Goal: Navigation & Orientation: Find specific page/section

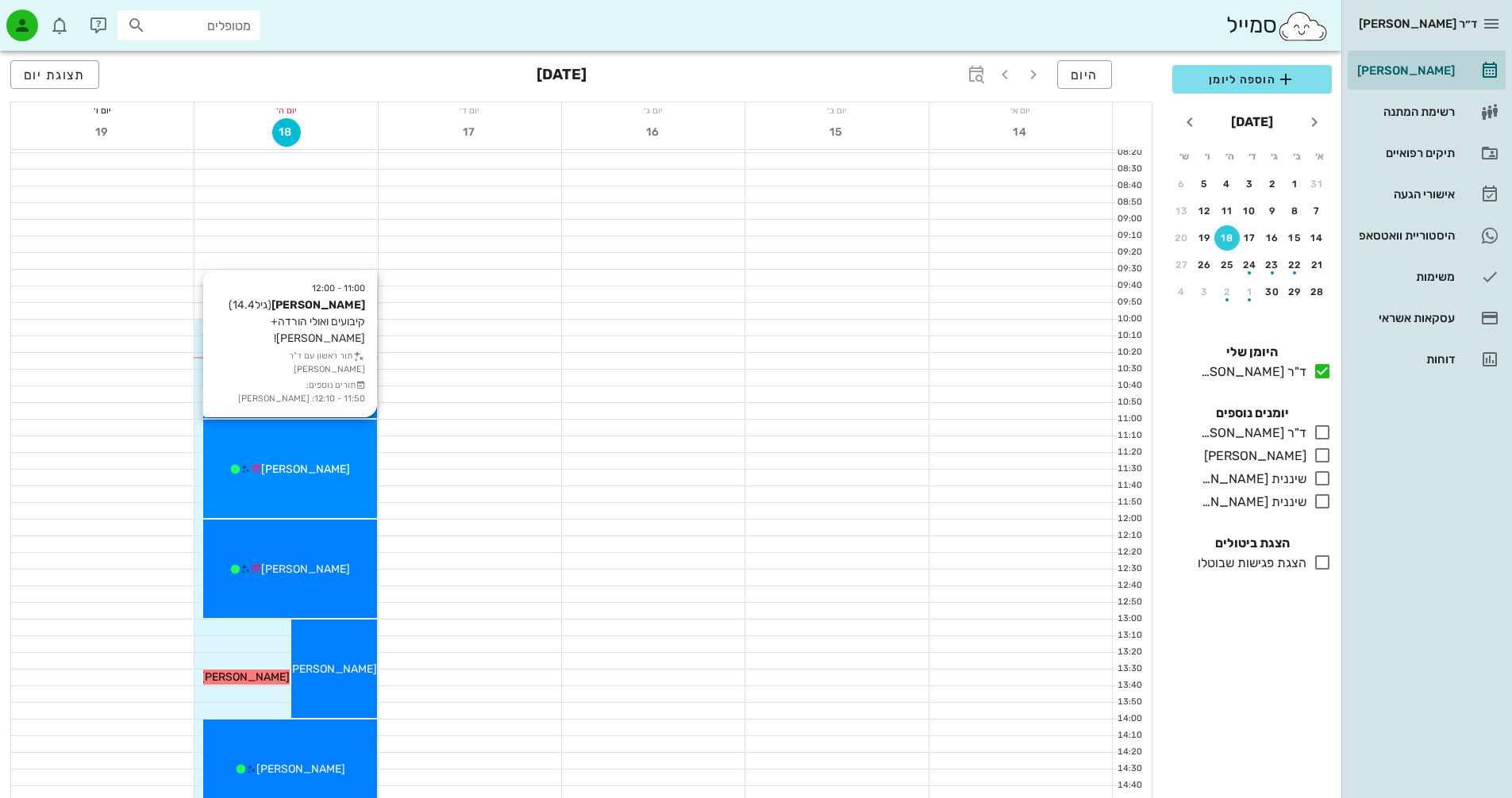
scroll to position [158, 0]
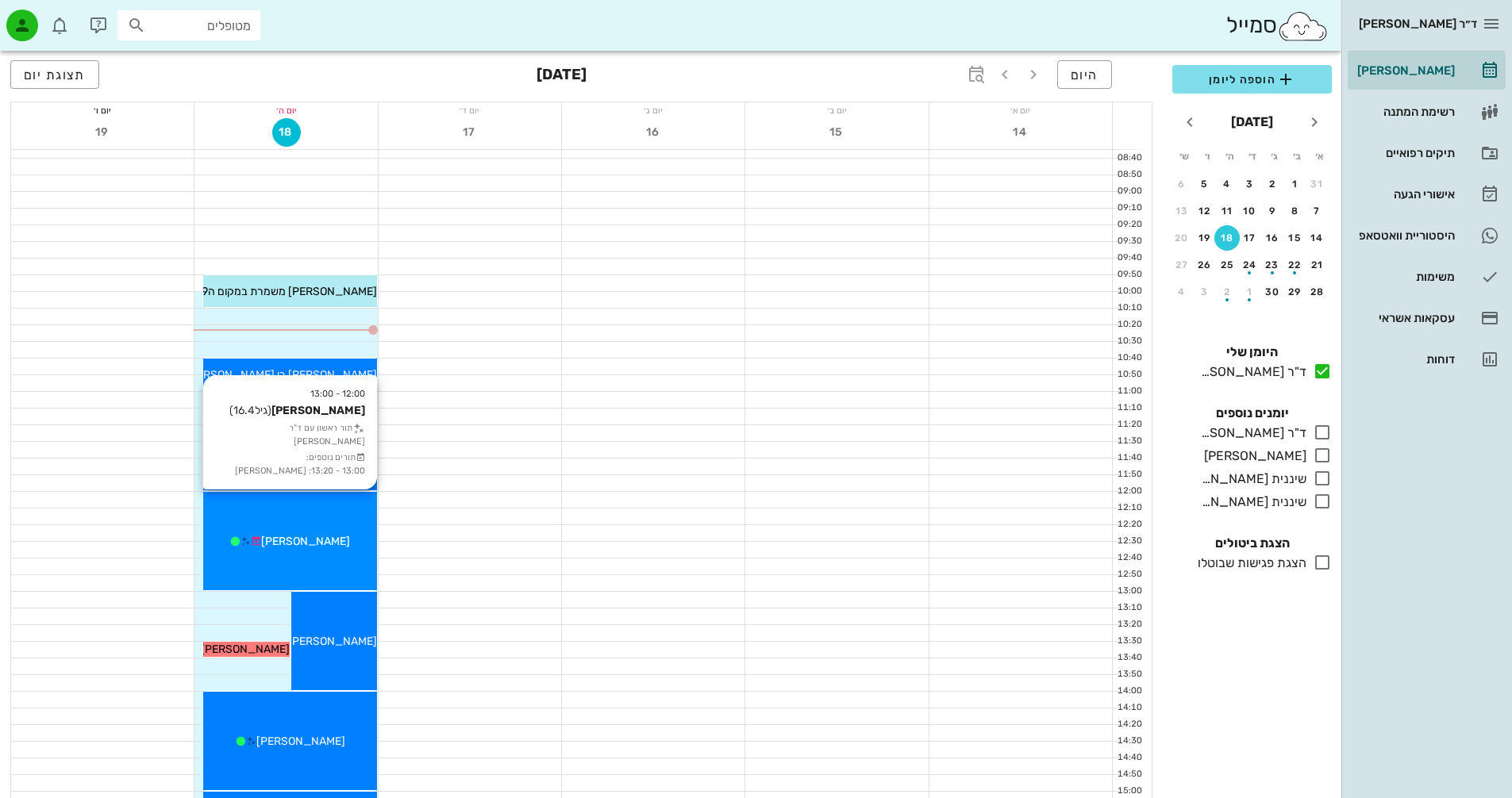
click at [343, 512] on div "12:00 - 13:00 [PERSON_NAME] (גיל 16.4 ) תור ראשון עם ד"ר [PERSON_NAME] תורים נו…" at bounding box center [289, 541] width 173 height 98
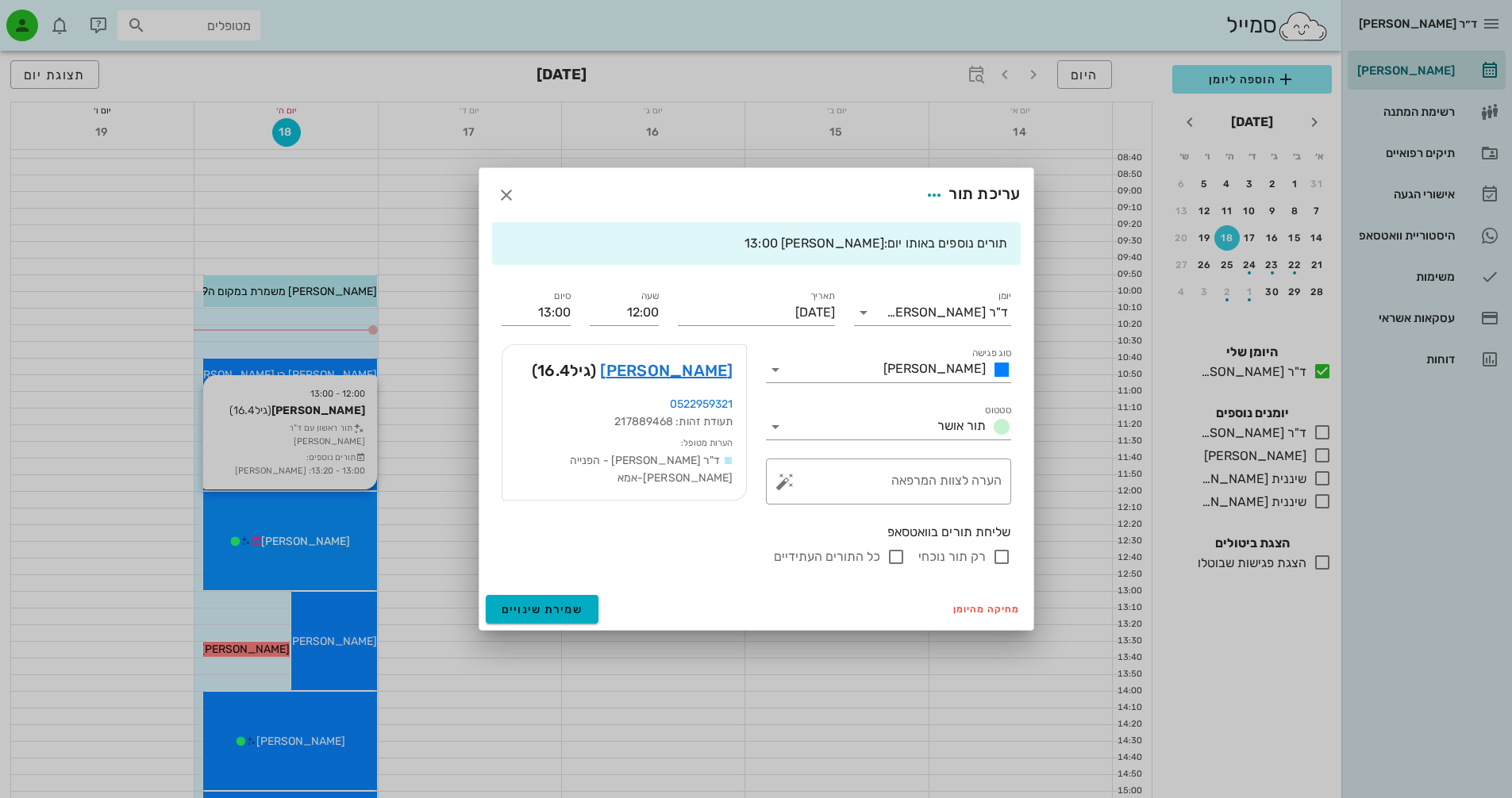
click at [343, 512] on div at bounding box center [756, 399] width 1512 height 798
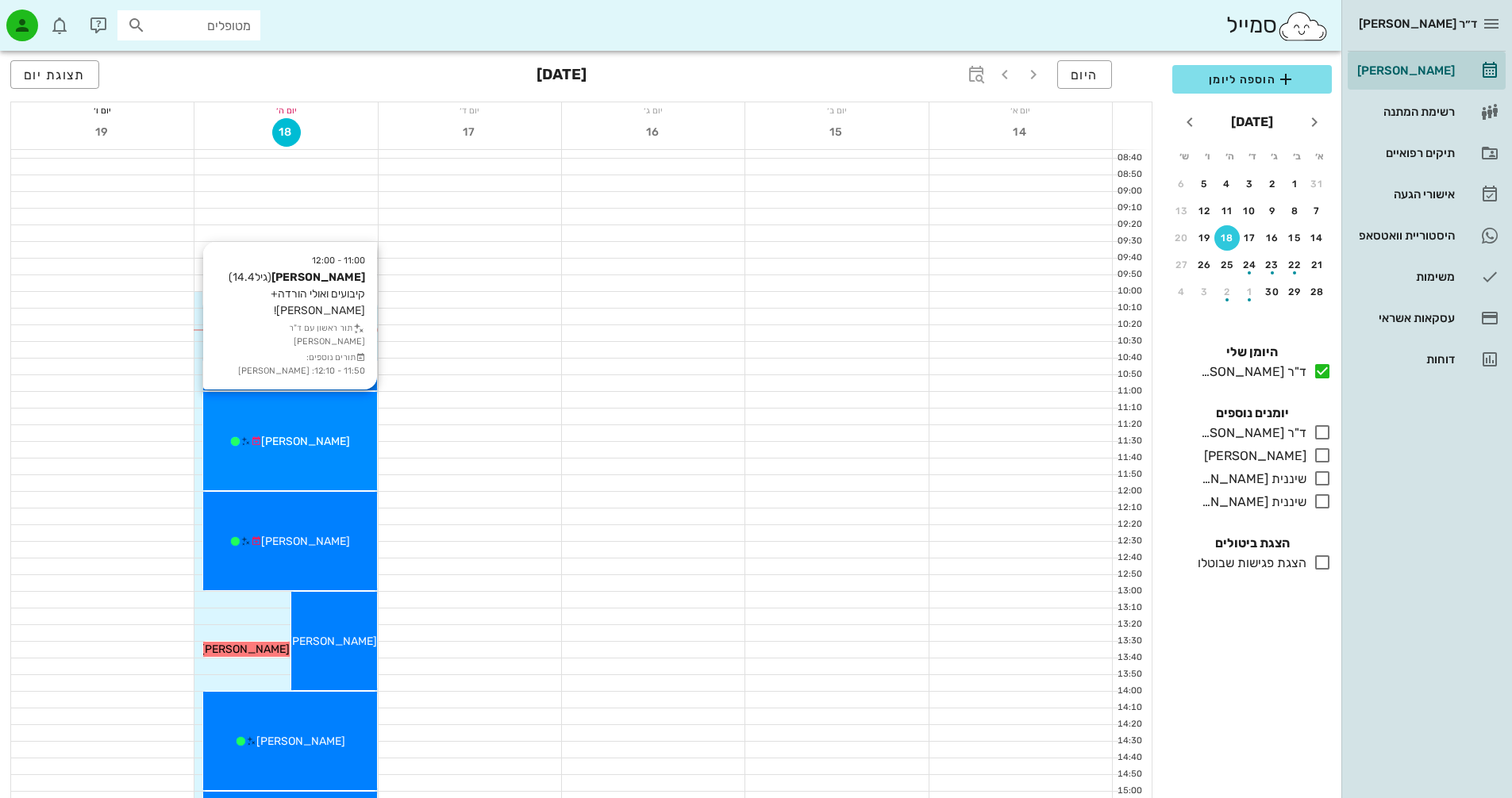
click at [324, 410] on div "11:00 - 12:00 [PERSON_NAME] (גיל 14.4 ) קיבועים ואולי הורדה+סריקה! תור ראשון עם…" at bounding box center [289, 441] width 173 height 98
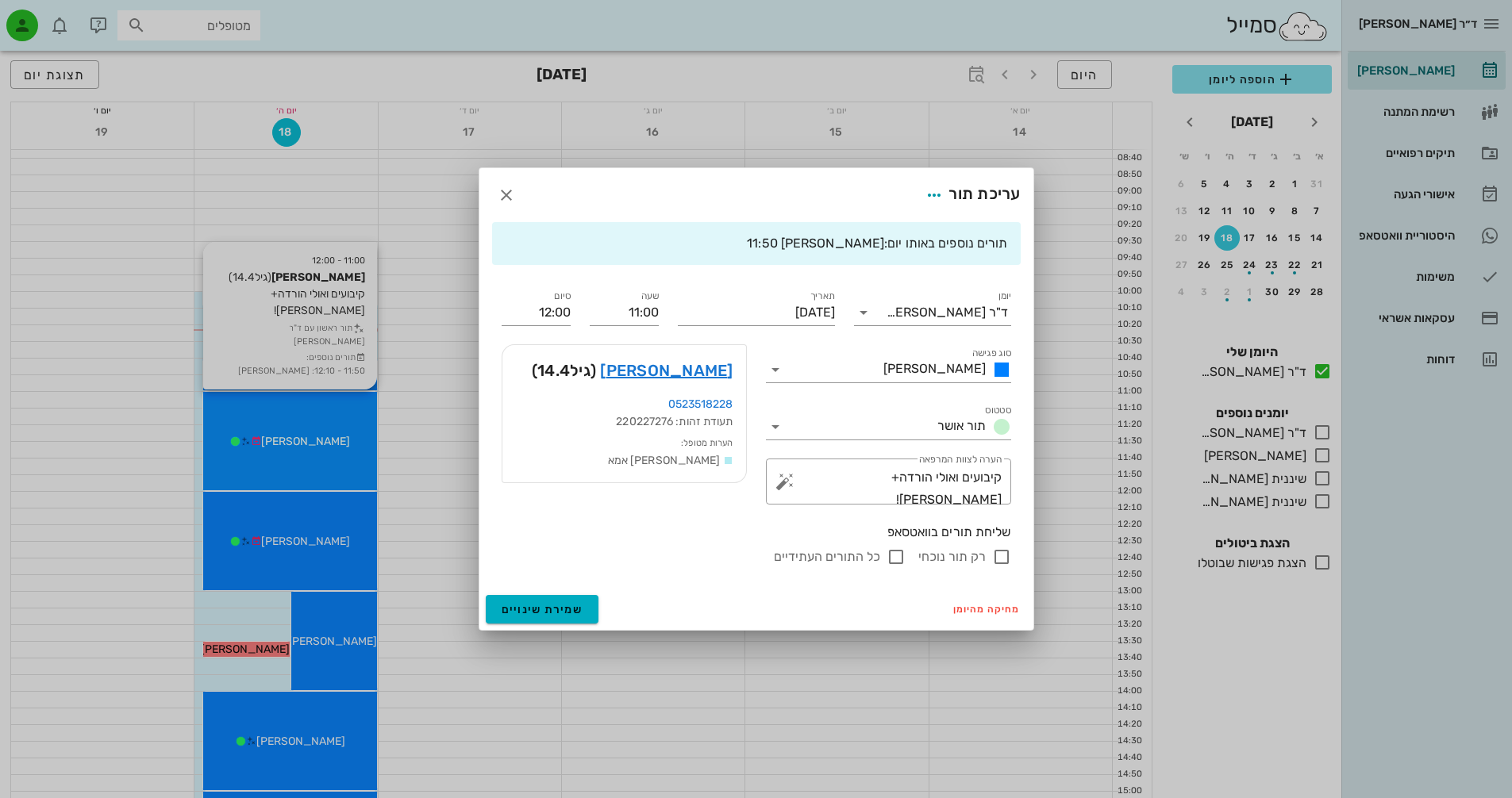
click at [324, 410] on div at bounding box center [756, 399] width 1512 height 798
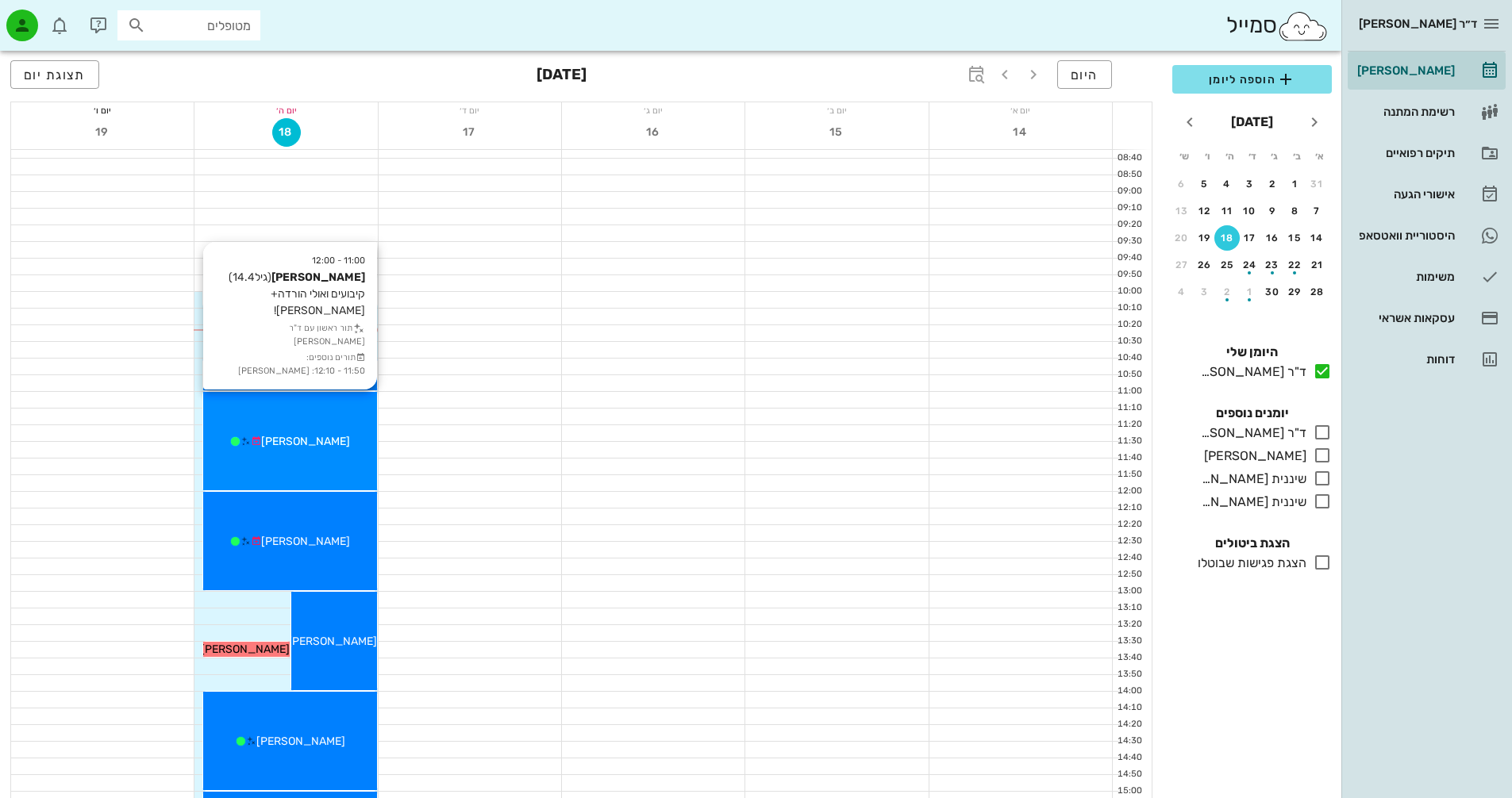
click at [347, 410] on div "11:00 - 12:00 [PERSON_NAME] (גיל 14.4 ) קיבועים ואולי הורדה+סריקה! תור ראשון עם…" at bounding box center [289, 441] width 173 height 98
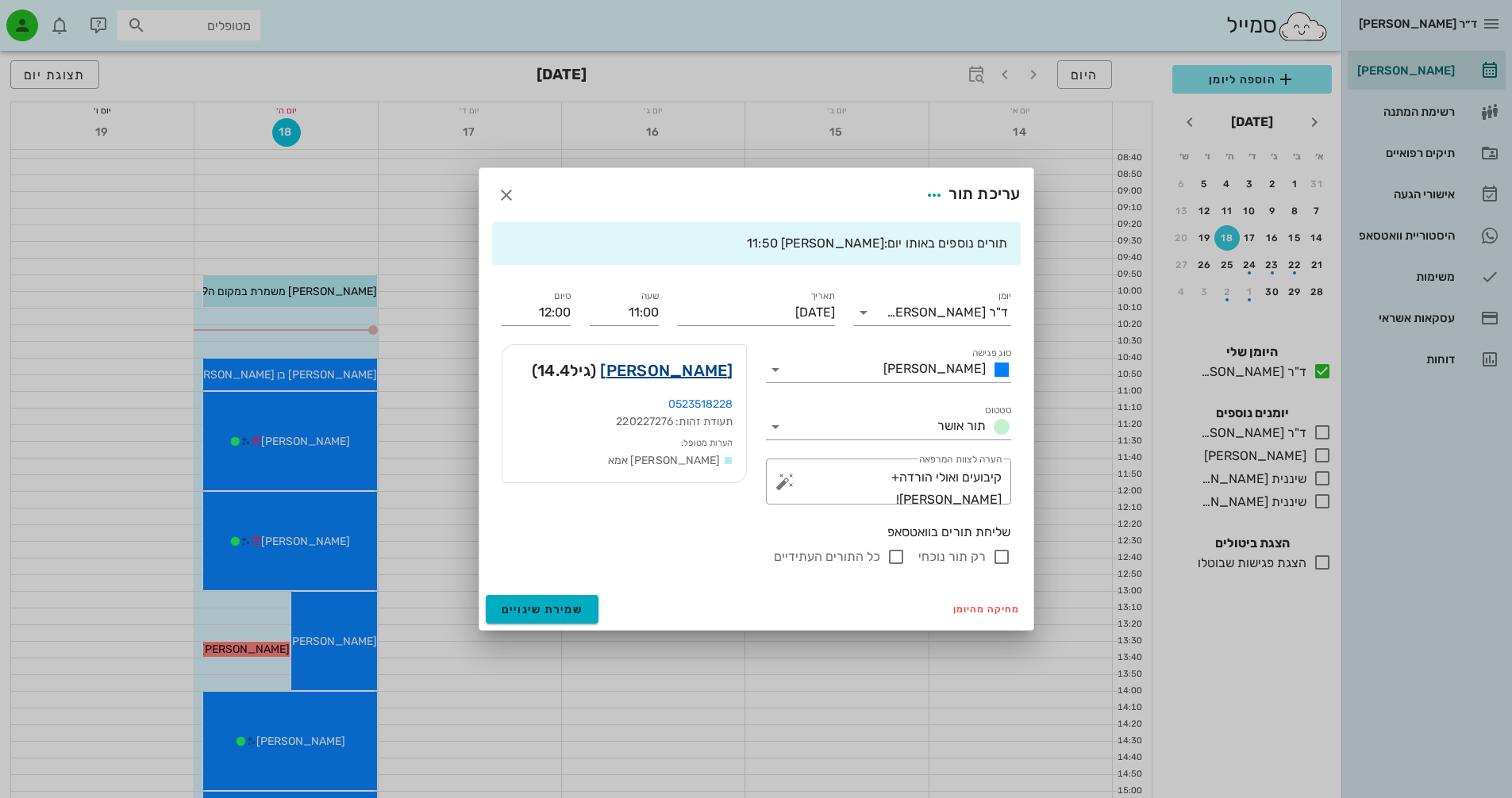
click at [702, 376] on link "[PERSON_NAME]" at bounding box center [666, 370] width 132 height 25
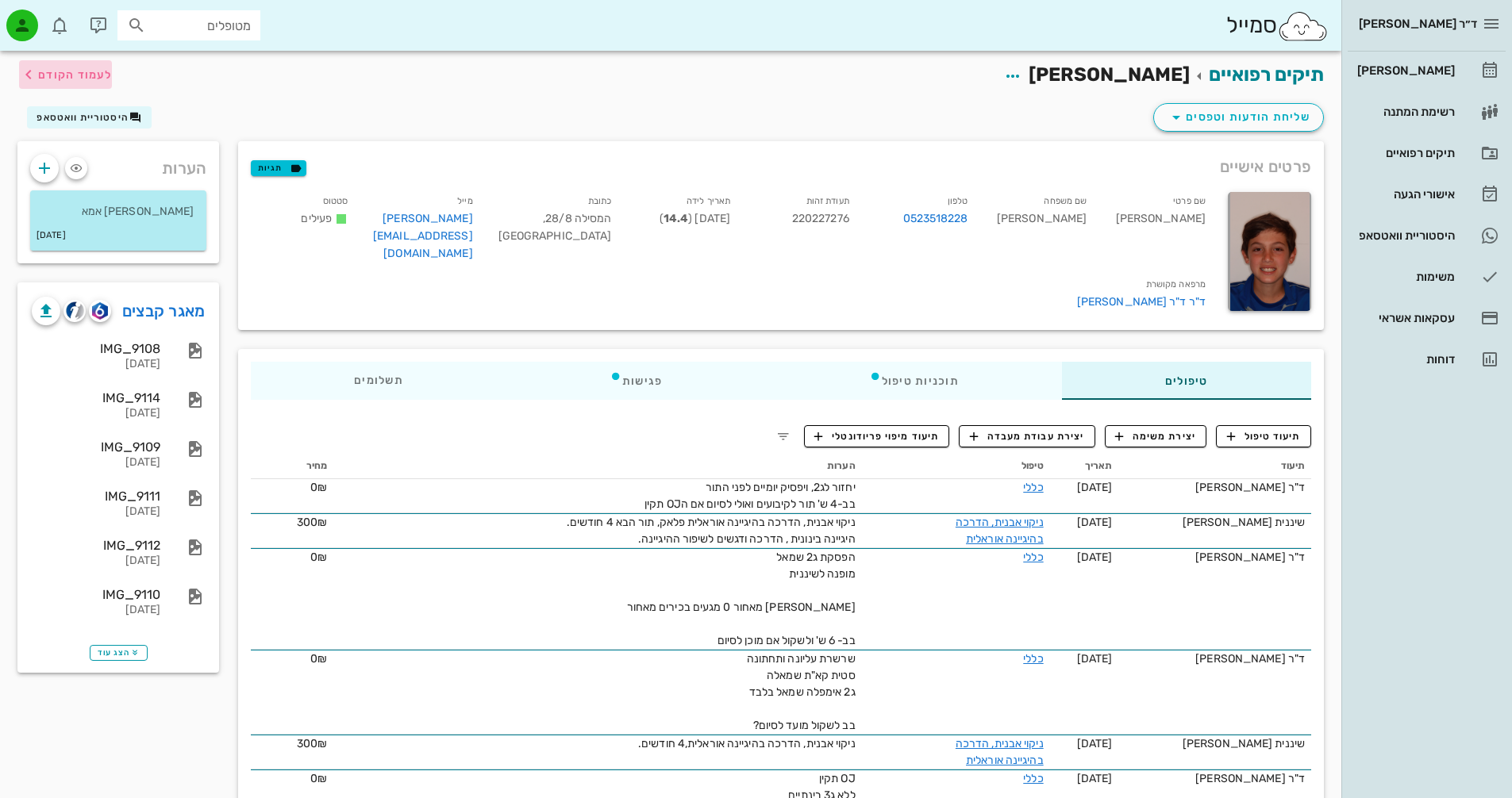
click at [94, 75] on span "לעמוד הקודם" at bounding box center [75, 75] width 74 height 13
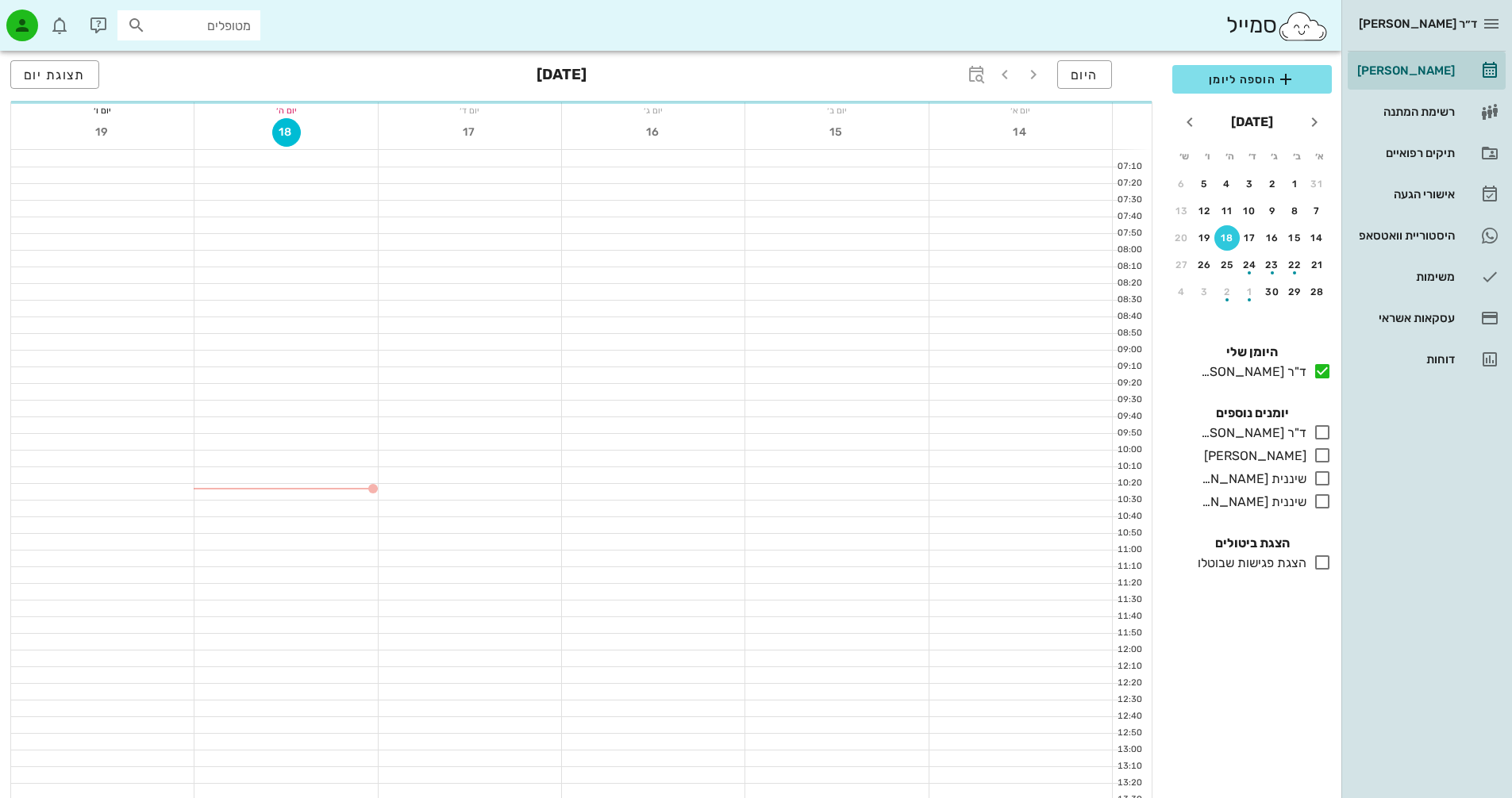
scroll to position [158, 0]
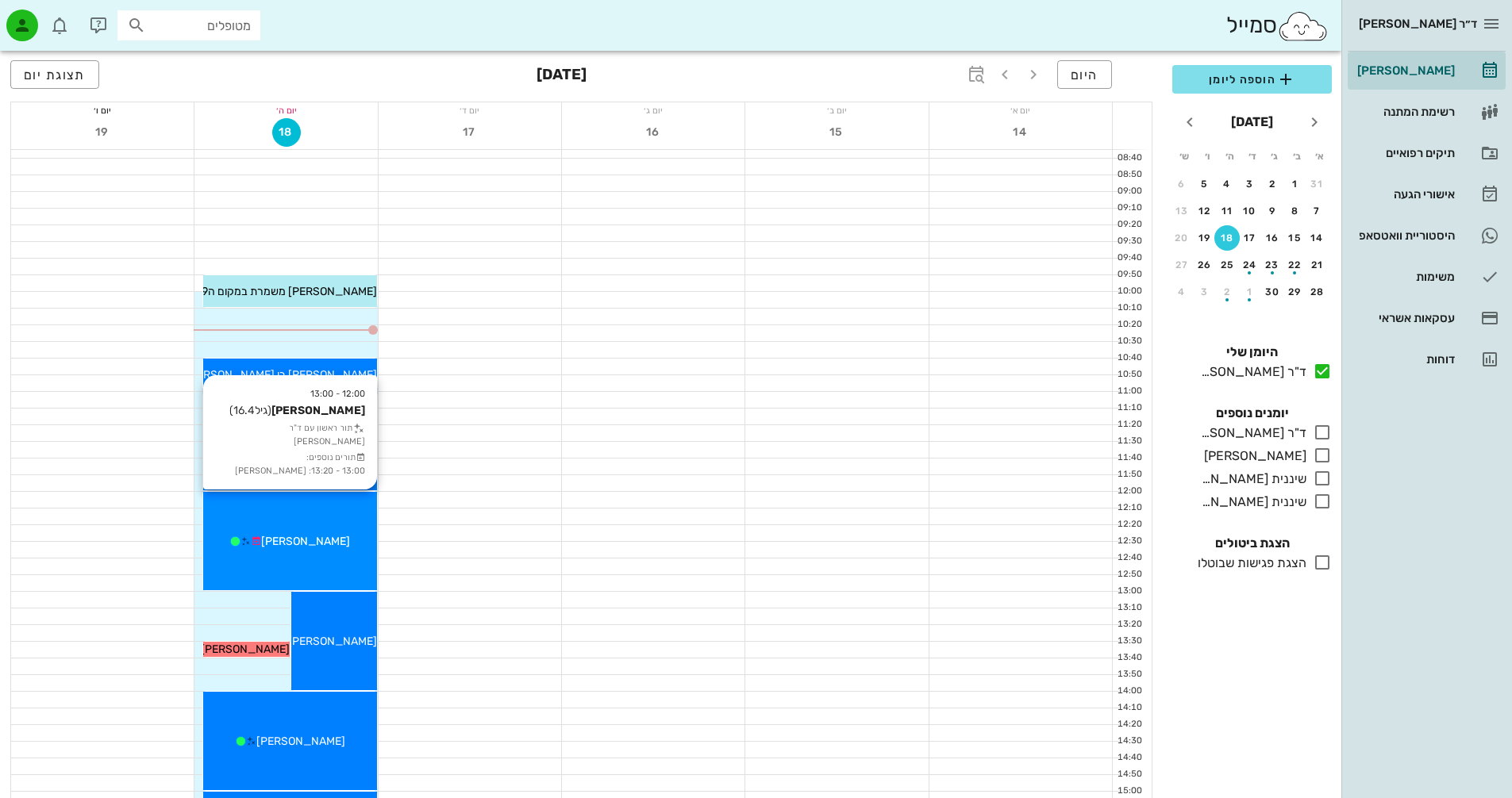
click at [342, 536] on div "[PERSON_NAME]" at bounding box center [289, 542] width 173 height 17
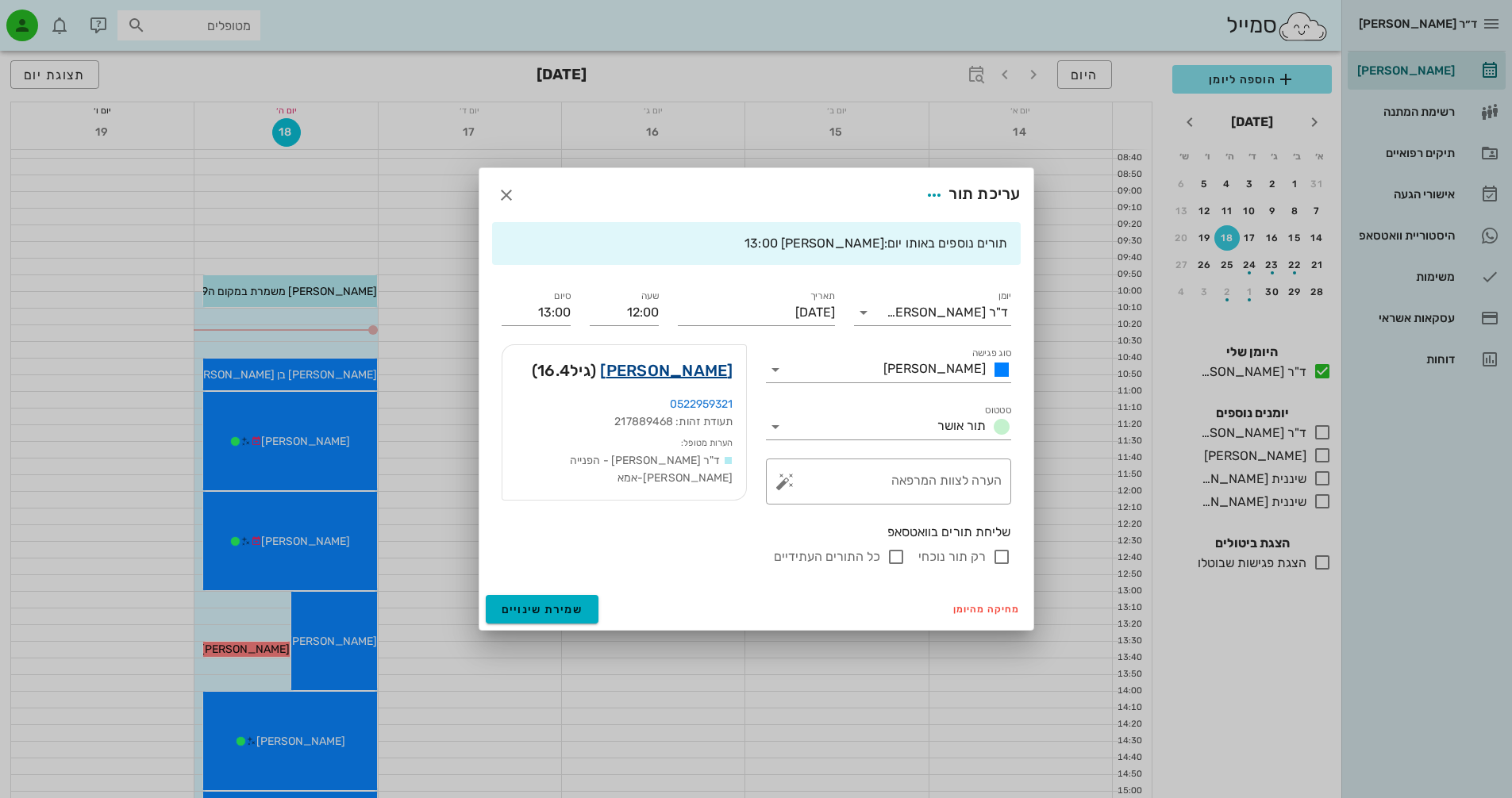
click at [708, 373] on link "[PERSON_NAME]" at bounding box center [666, 370] width 132 height 25
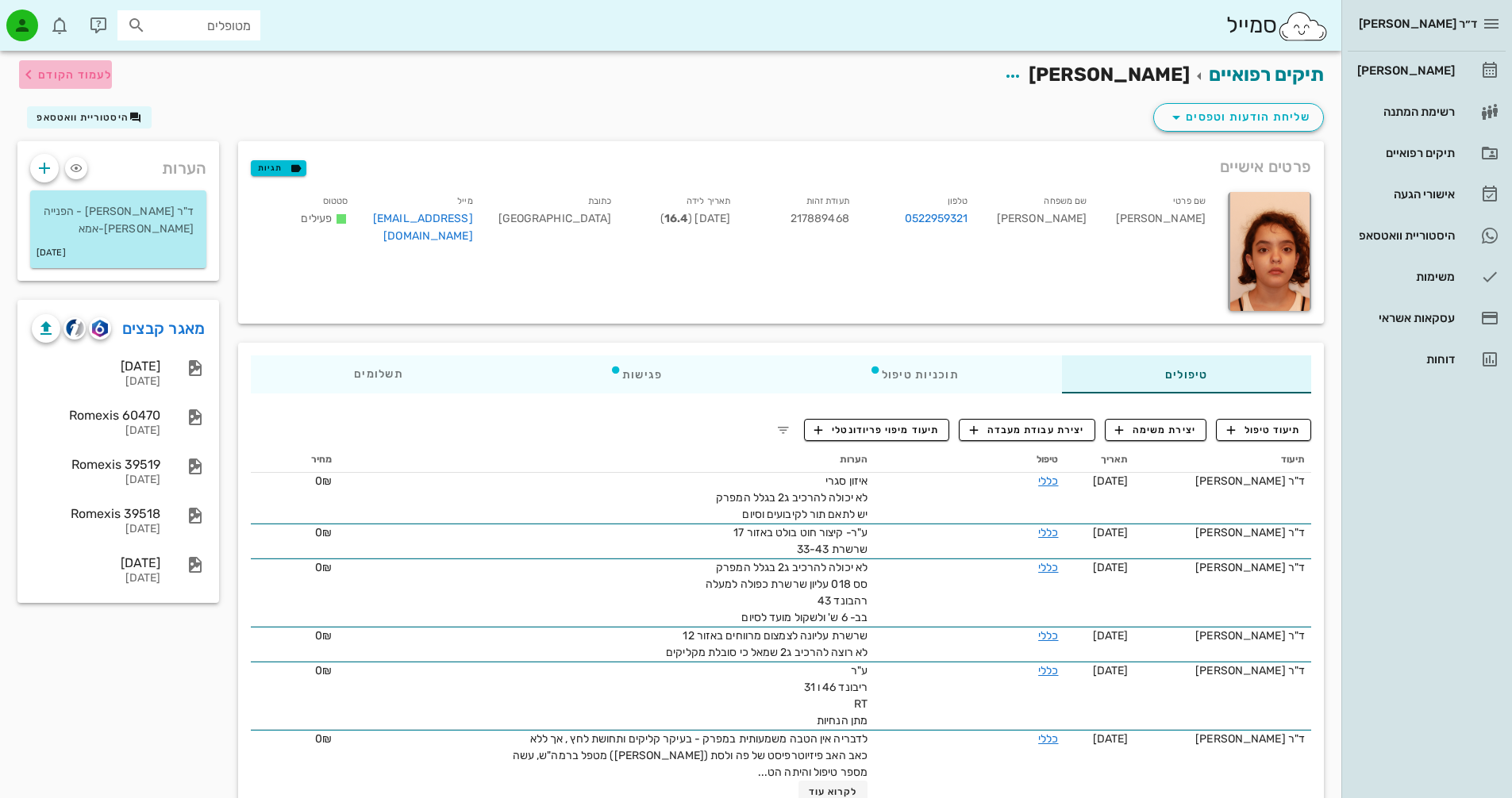
click at [52, 79] on span "לעמוד הקודם" at bounding box center [75, 75] width 74 height 13
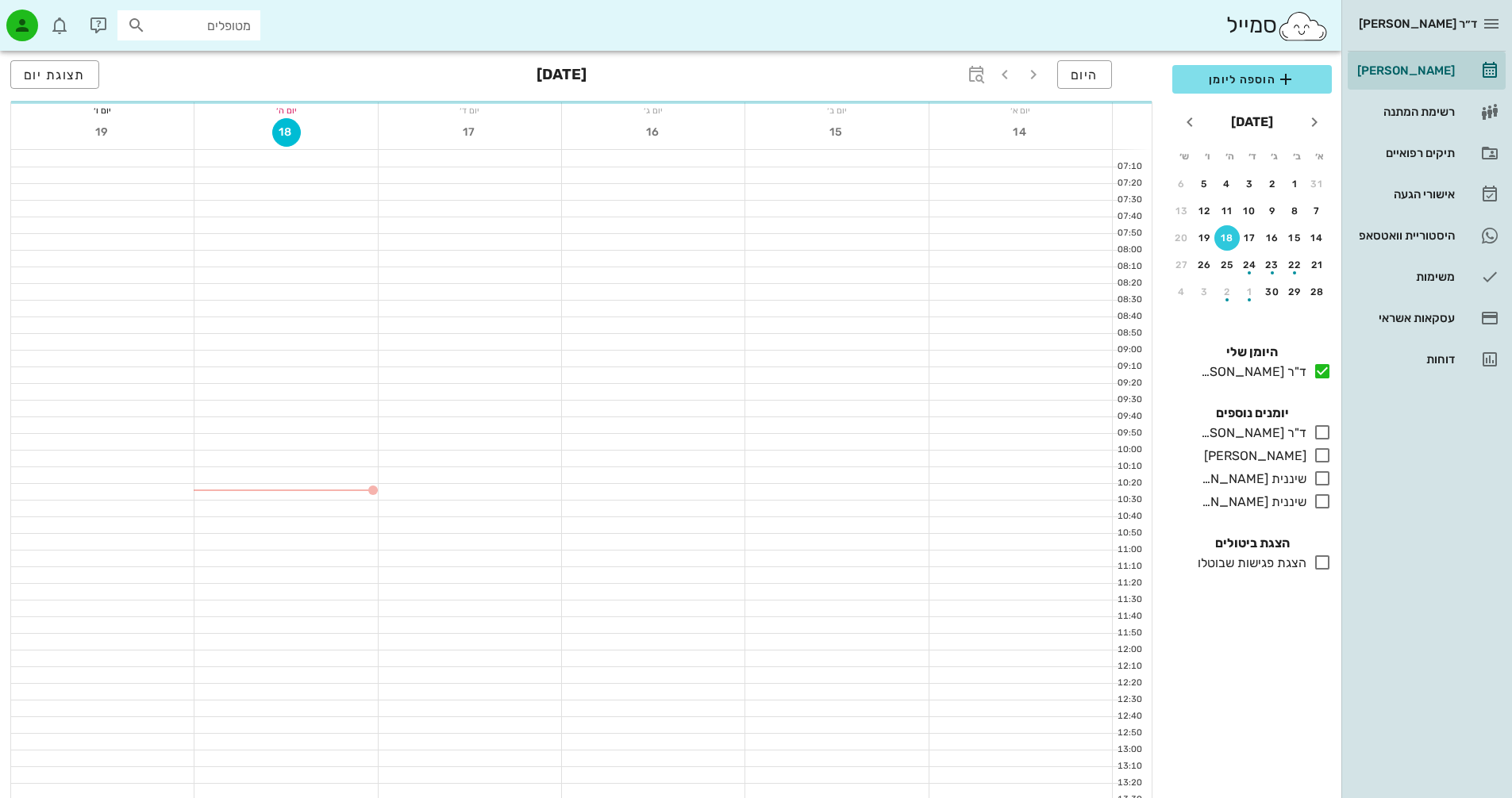
scroll to position [158, 0]
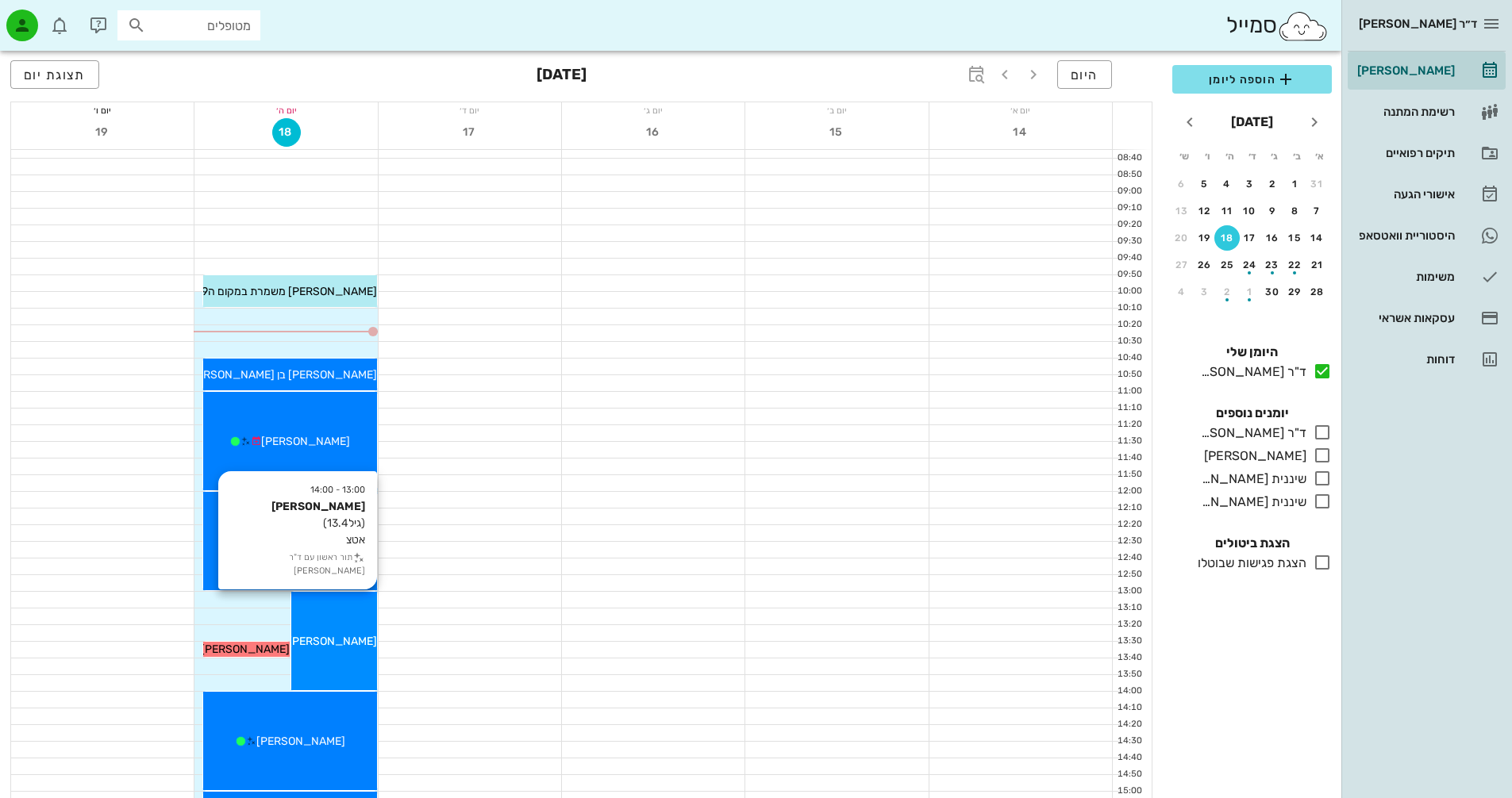
click at [334, 625] on div "13:00 - 14:00 [PERSON_NAME] (גיל 13.4 ) אטצ תור ראשון עם ד"ר [PERSON_NAME] [PER…" at bounding box center [334, 640] width 85 height 98
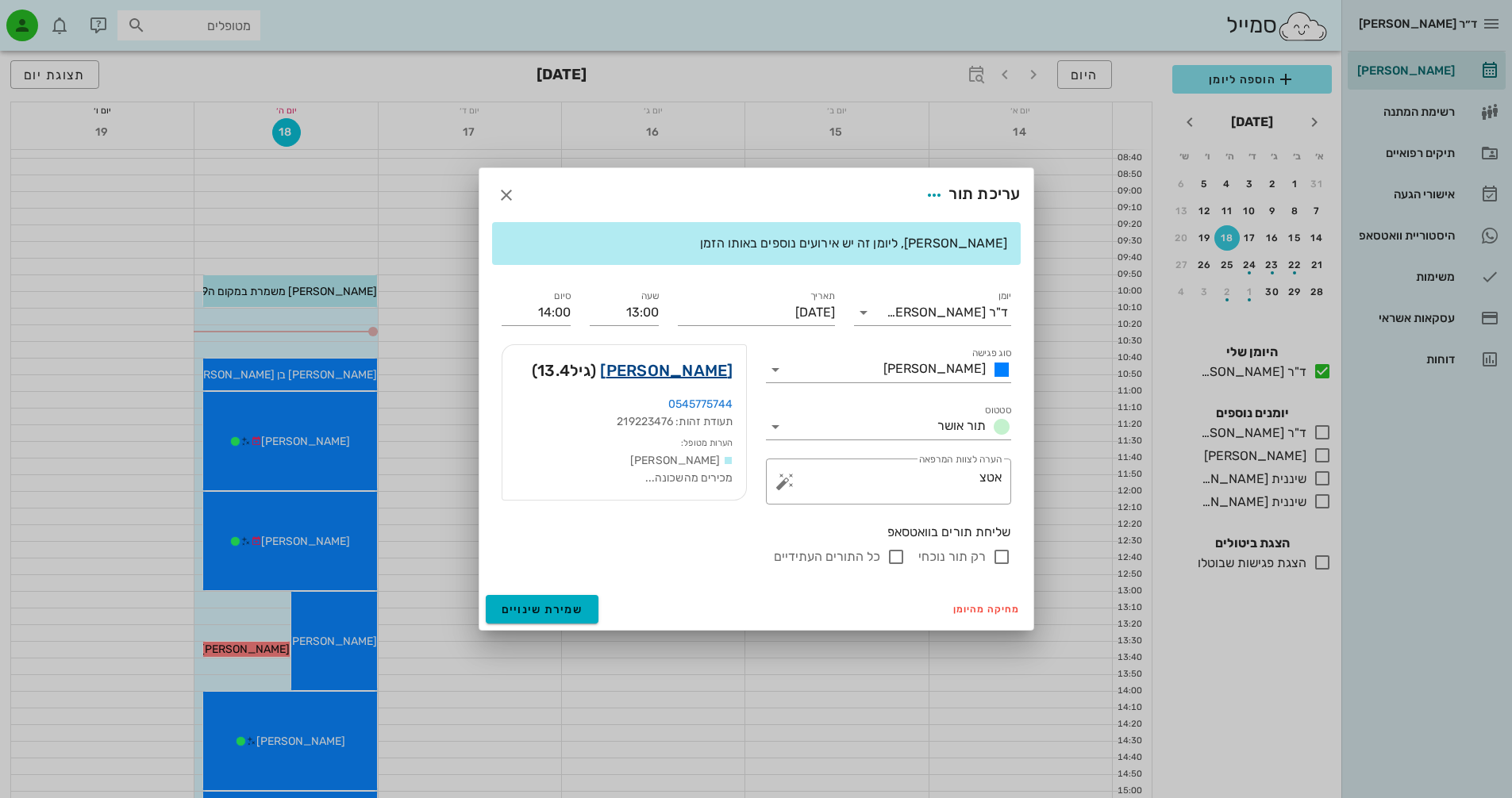
click at [679, 373] on link "[PERSON_NAME]" at bounding box center [666, 370] width 132 height 25
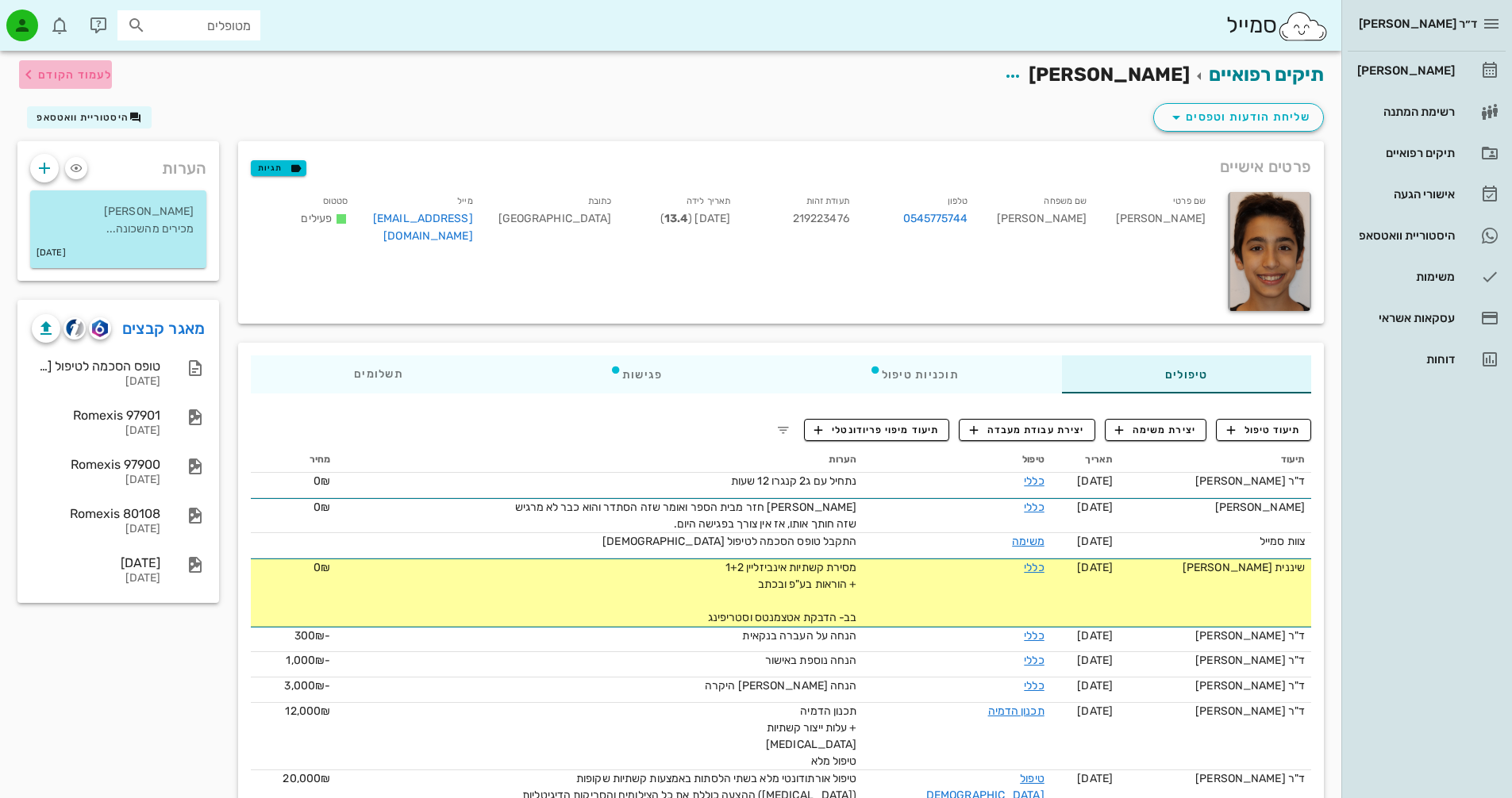
click at [88, 74] on span "לעמוד הקודם" at bounding box center [75, 75] width 74 height 13
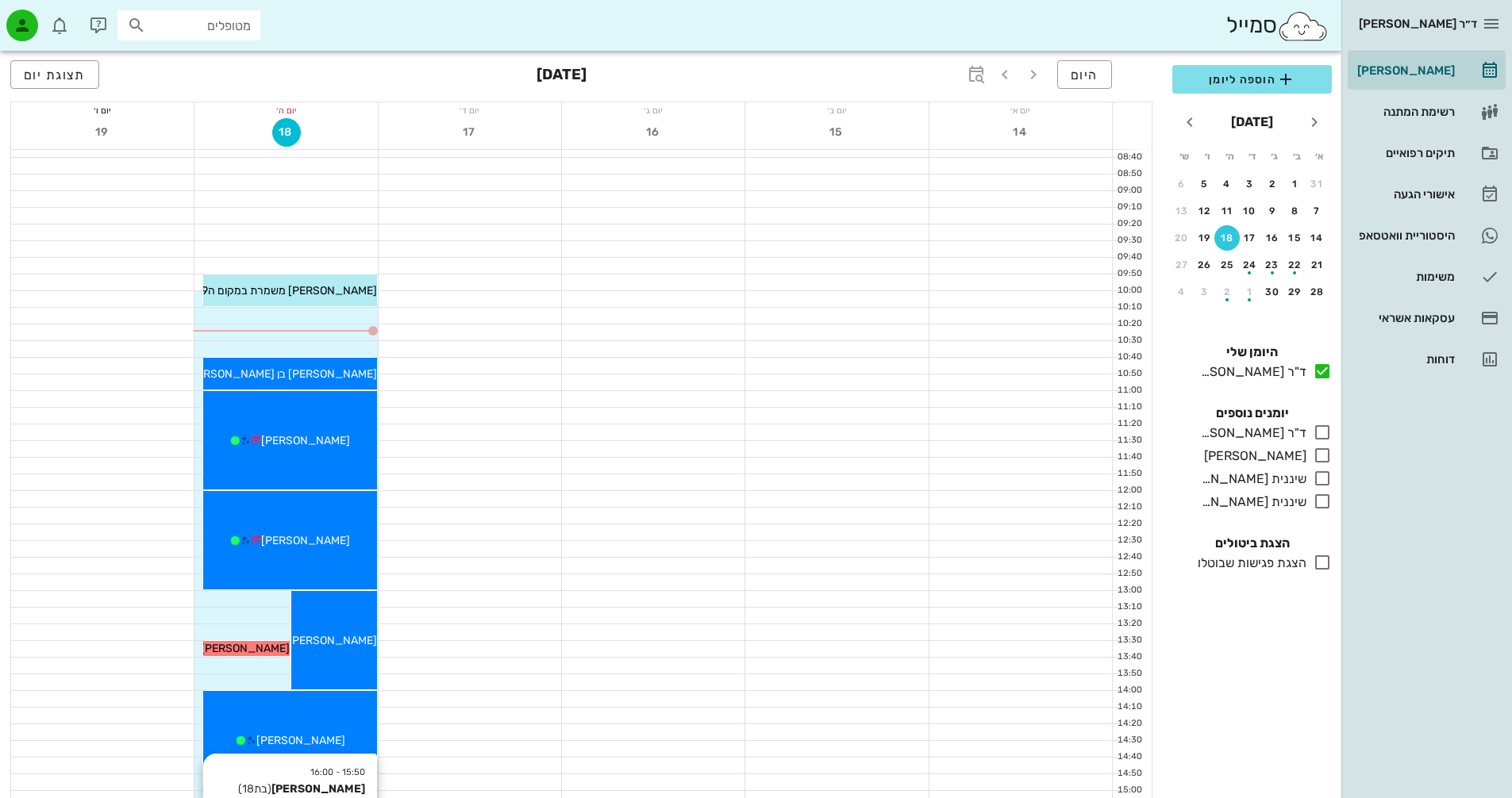
scroll to position [158, 0]
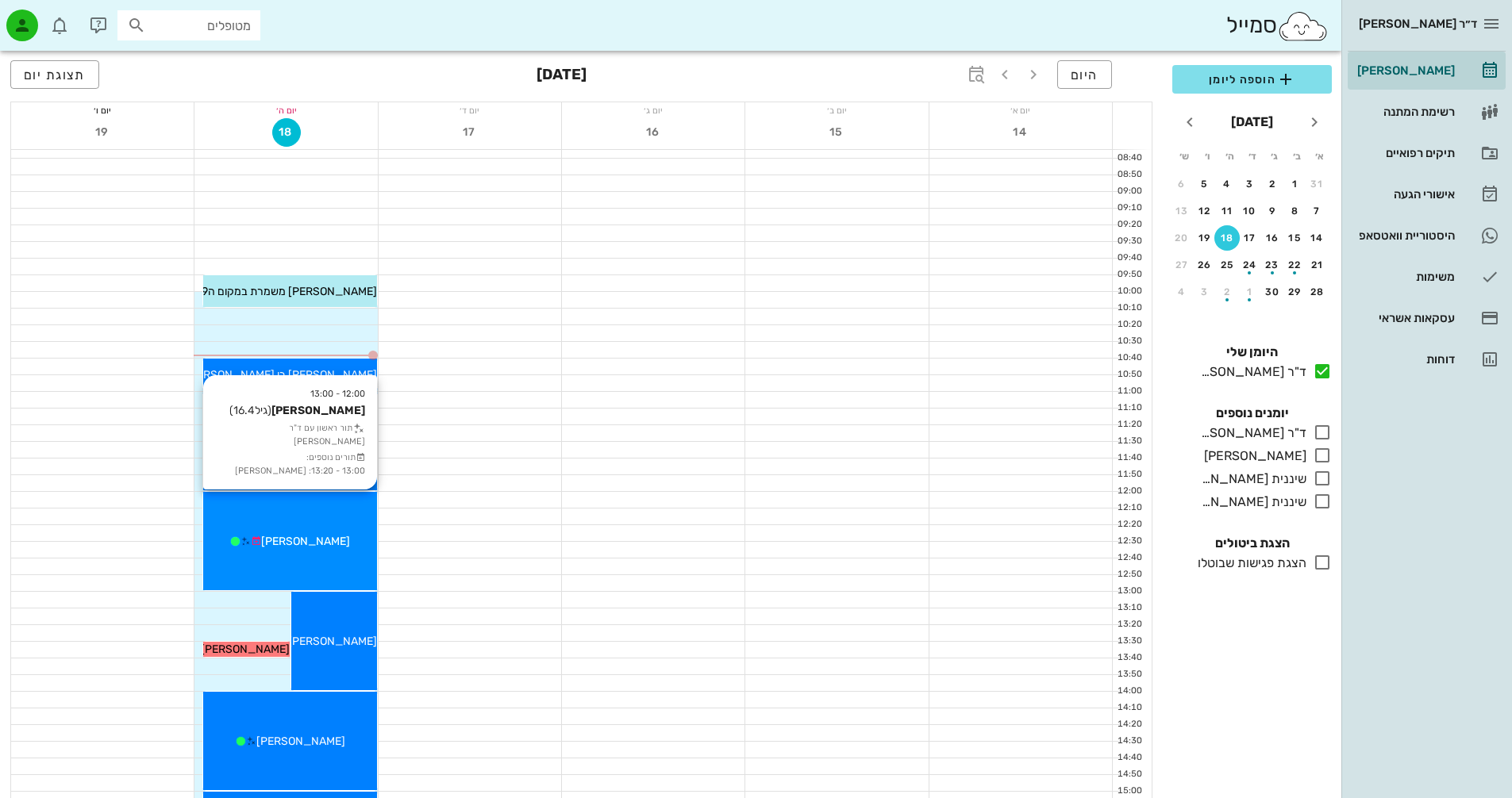
click at [346, 546] on div "[PERSON_NAME]" at bounding box center [289, 542] width 173 height 17
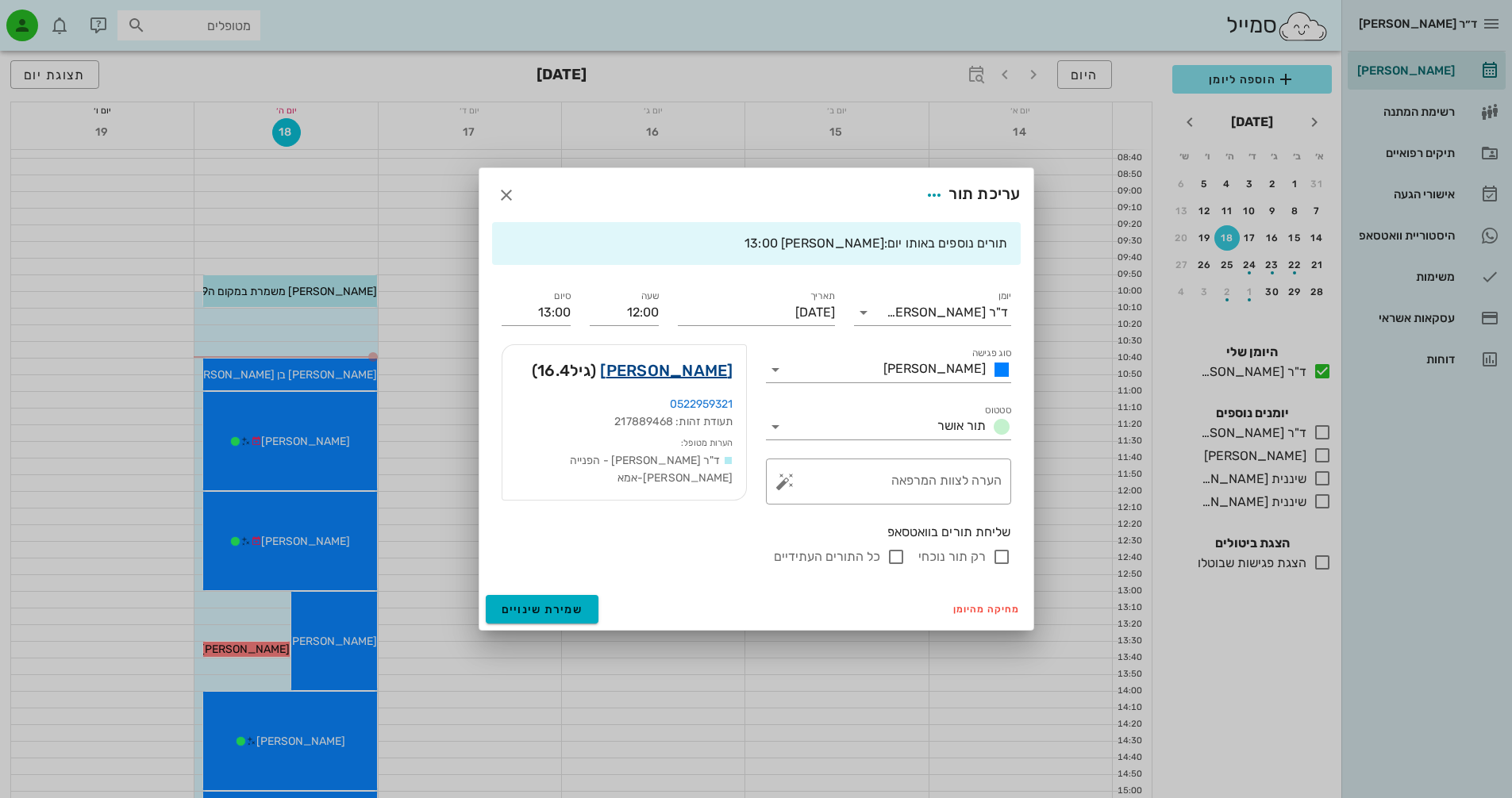
click at [683, 369] on link "[PERSON_NAME]" at bounding box center [666, 370] width 132 height 25
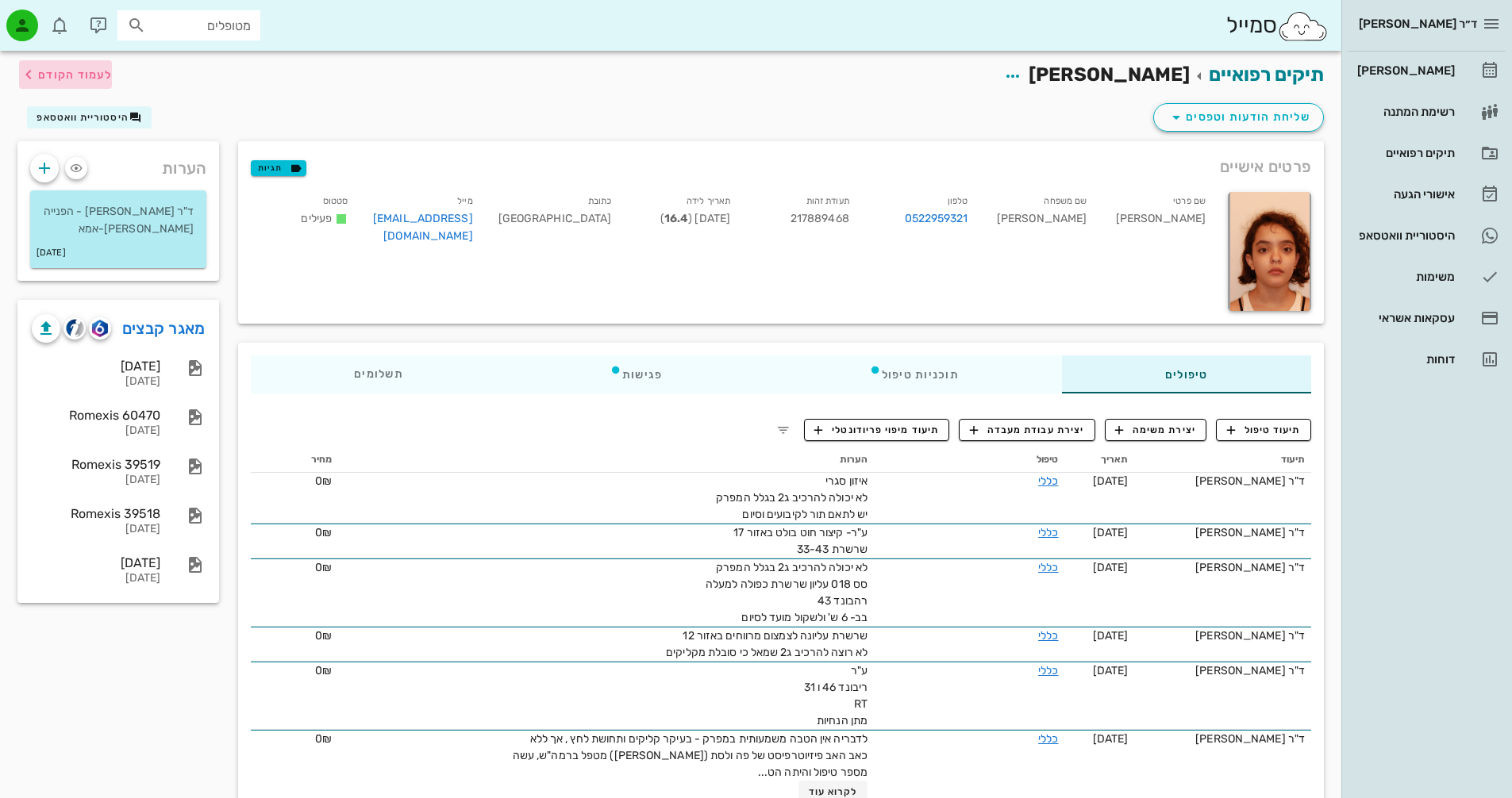
click at [50, 70] on span "לעמוד הקודם" at bounding box center [75, 75] width 74 height 13
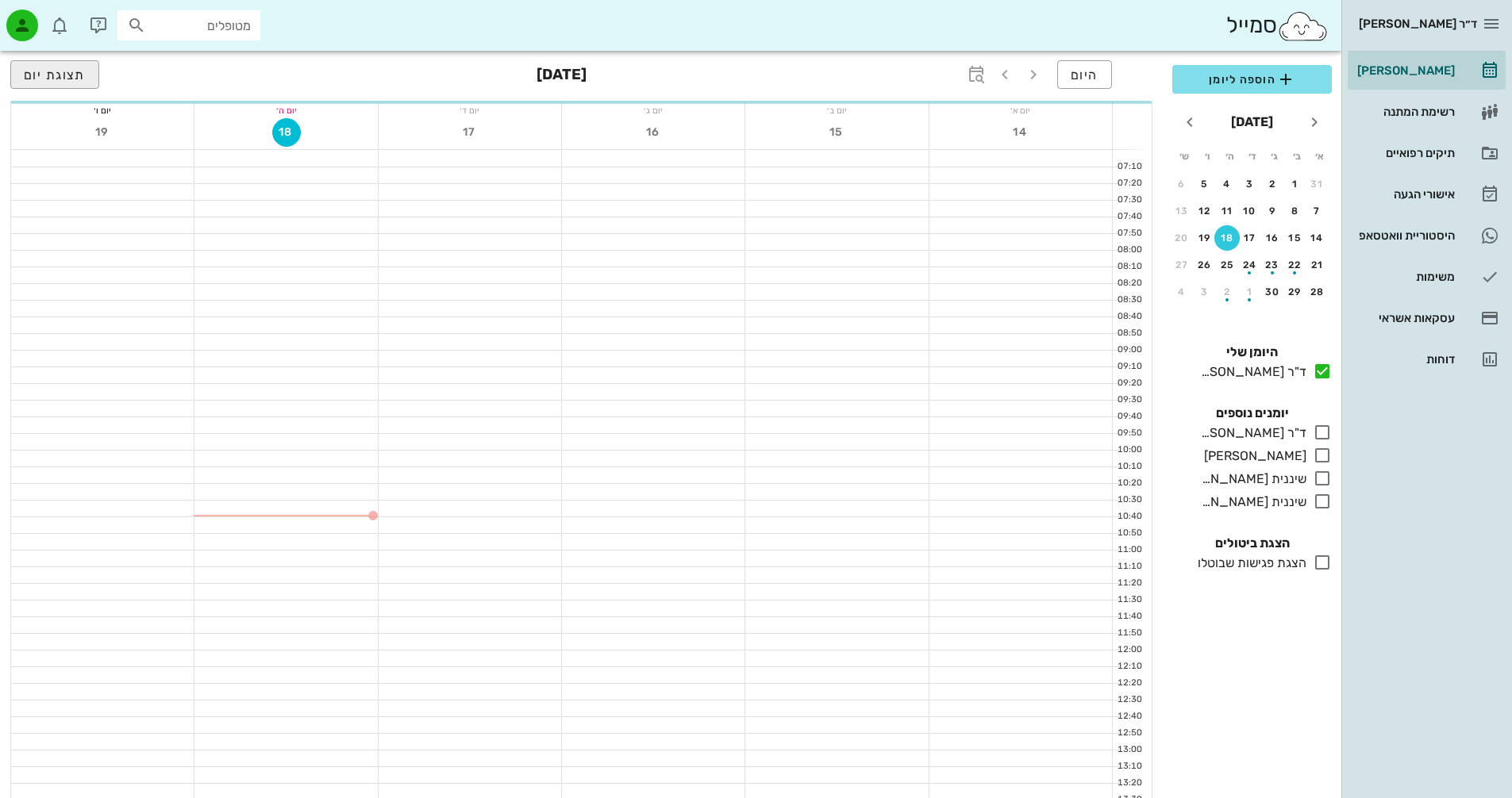
scroll to position [158, 0]
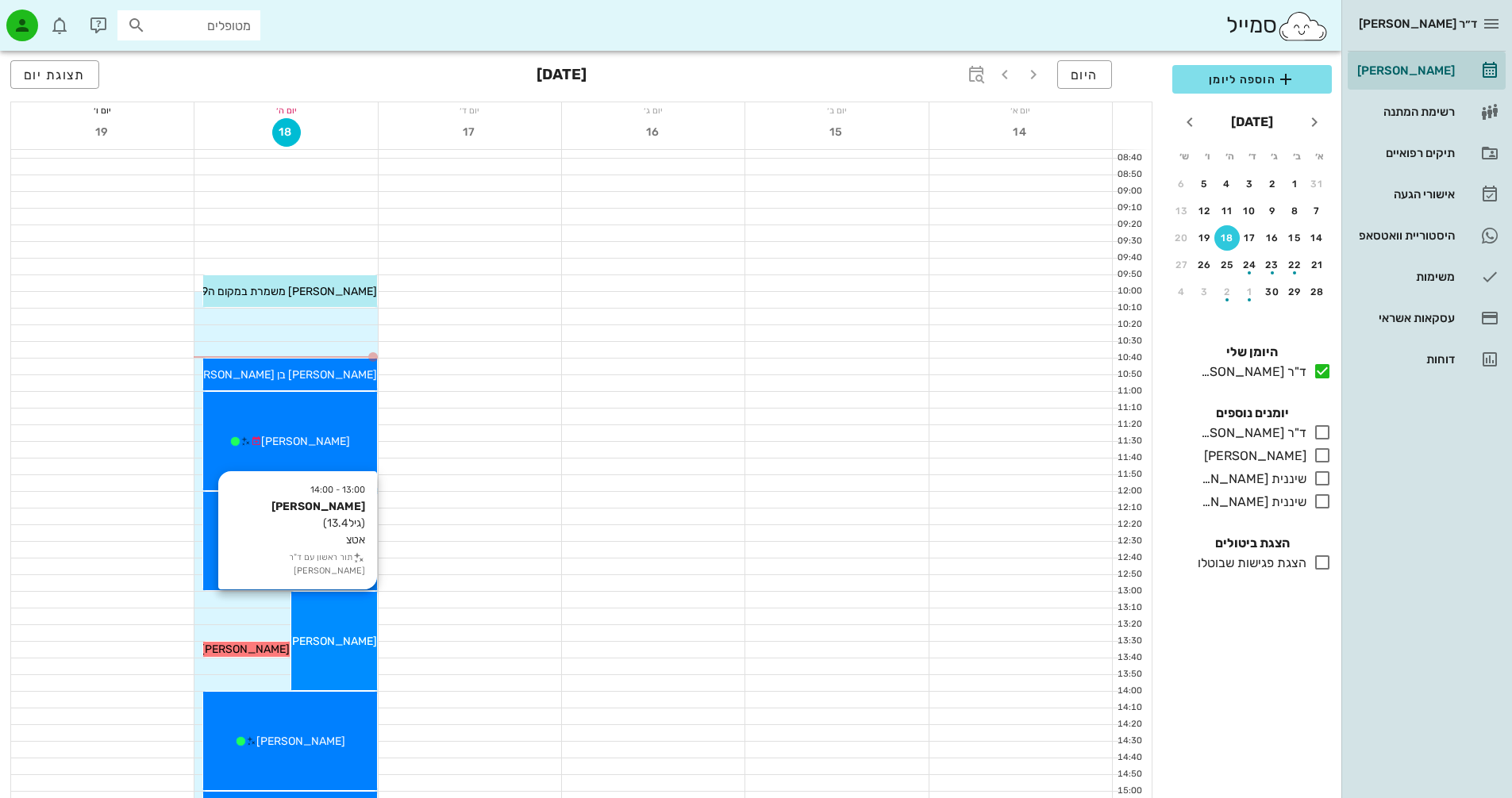
click at [339, 640] on div "[PERSON_NAME]" at bounding box center [334, 642] width 85 height 17
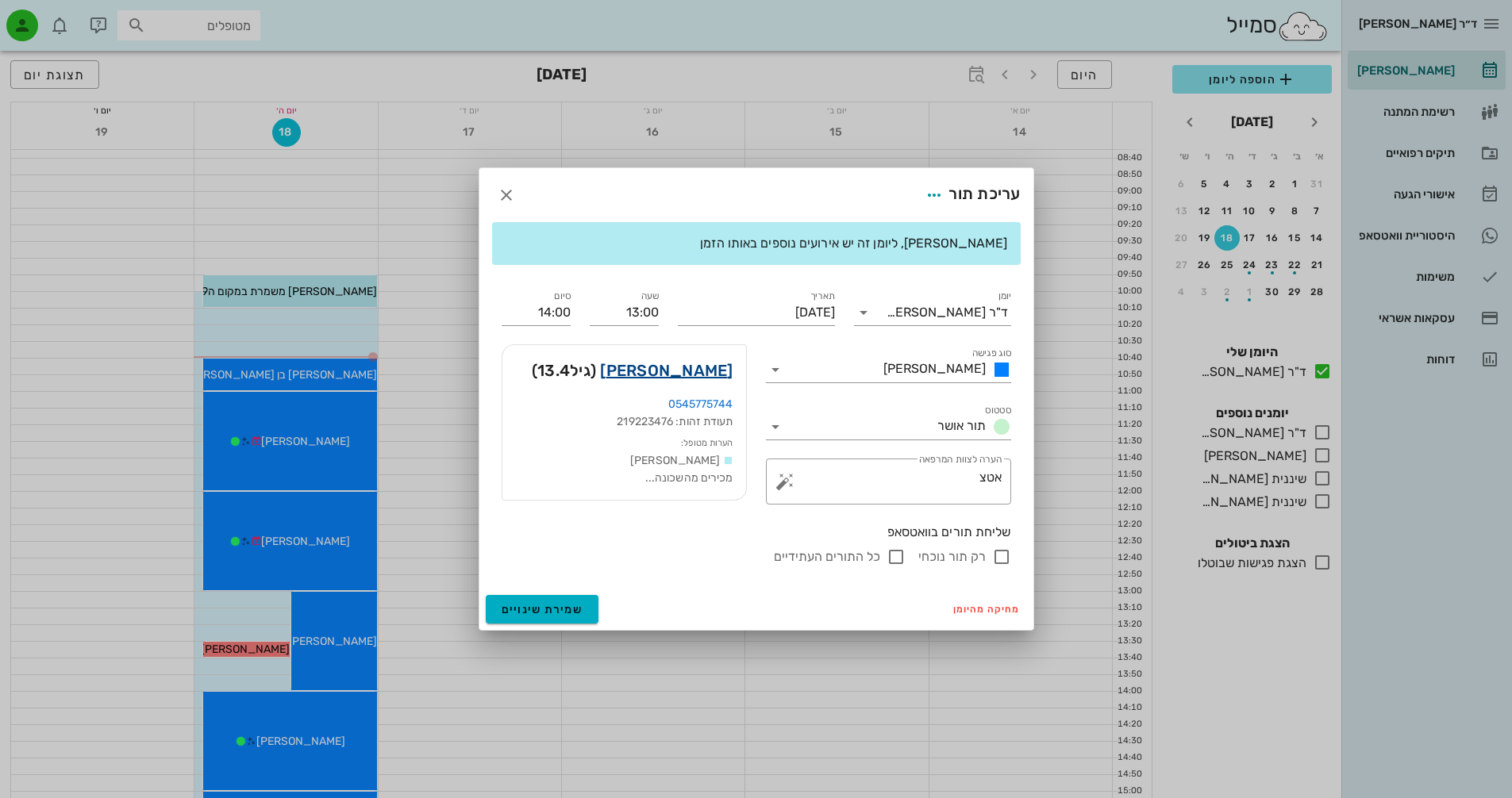
click at [679, 369] on link "[PERSON_NAME]" at bounding box center [666, 370] width 132 height 25
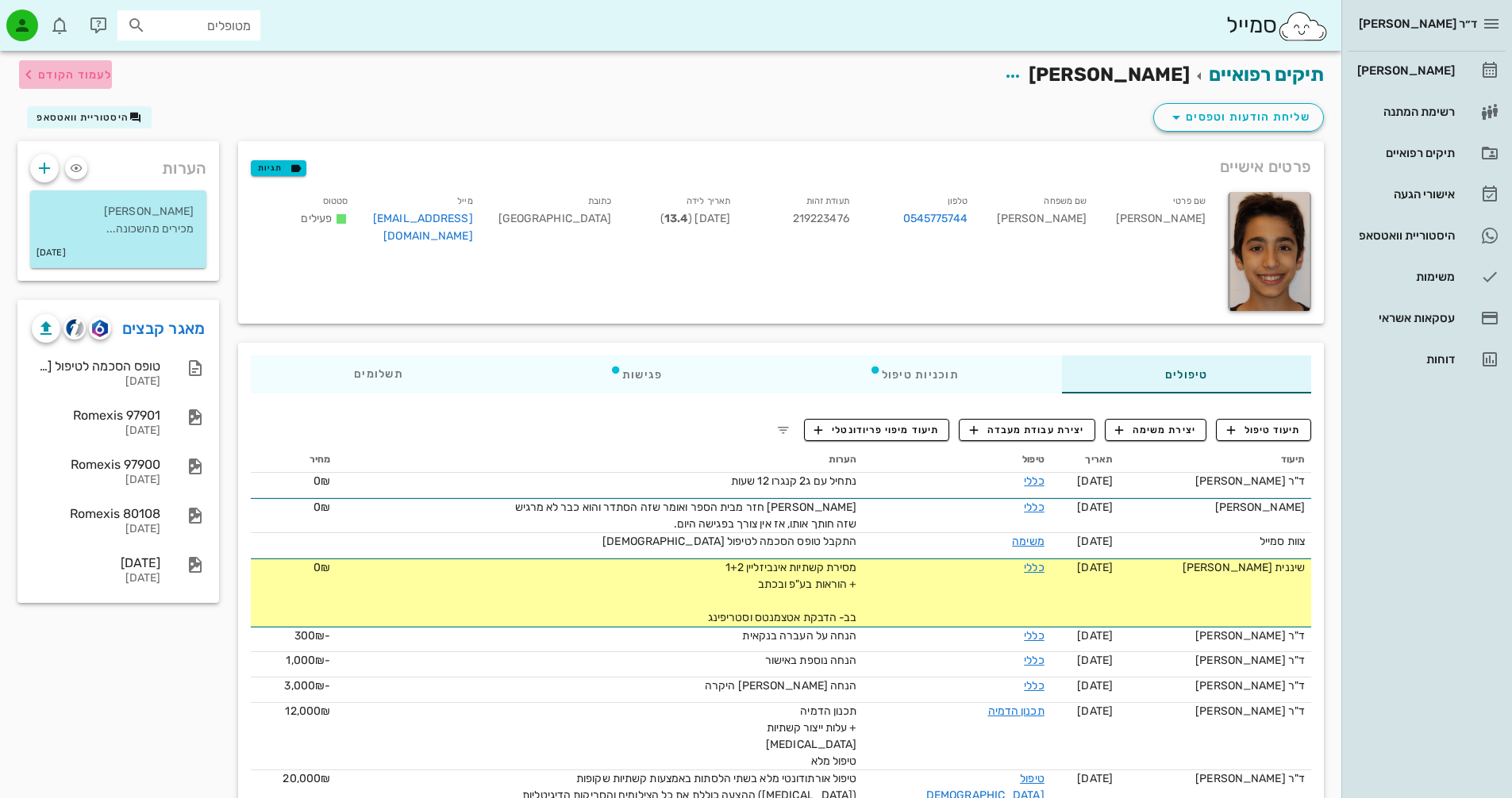
click at [51, 71] on span "לעמוד הקודם" at bounding box center [75, 75] width 74 height 13
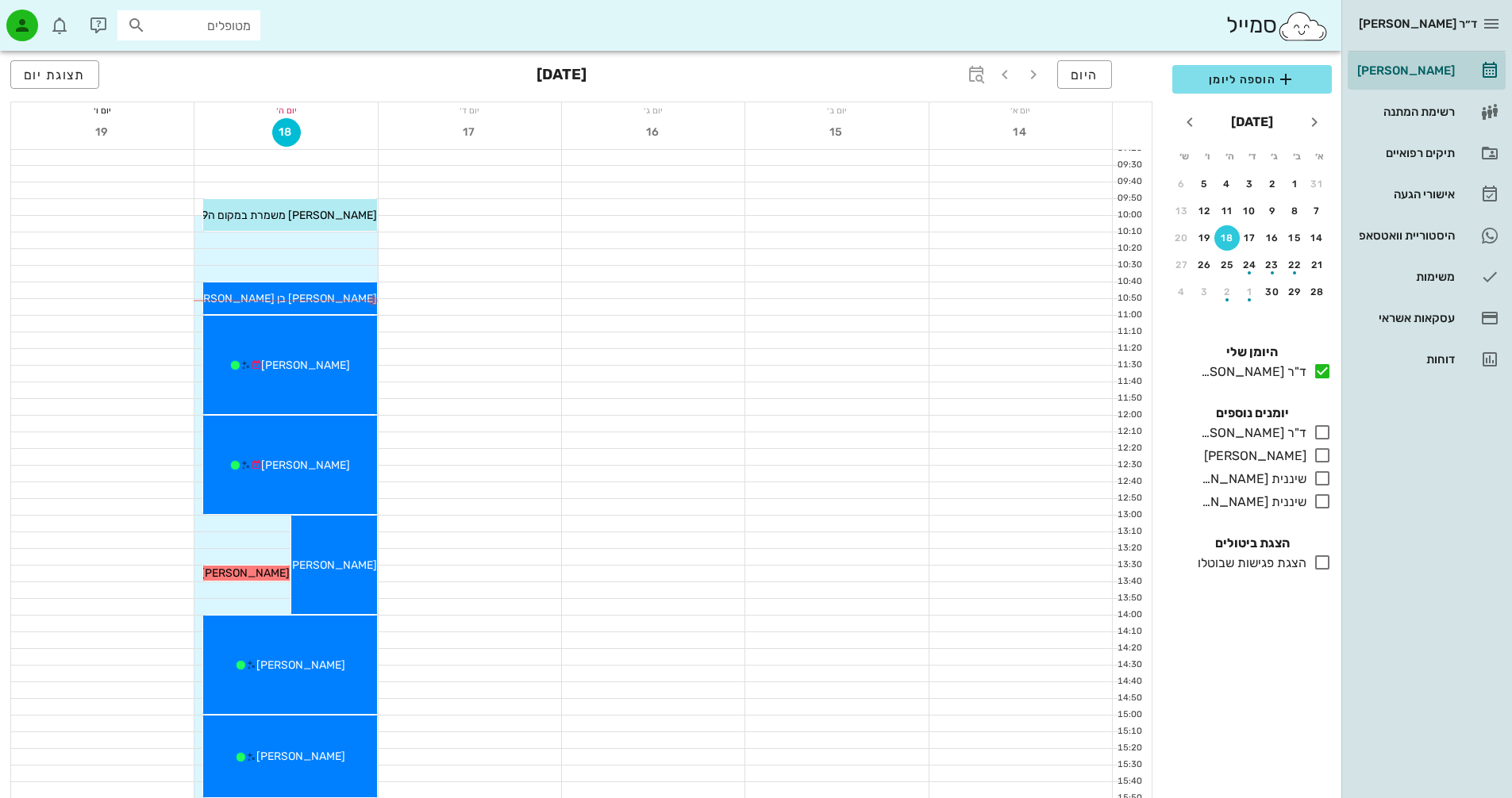
scroll to position [158, 0]
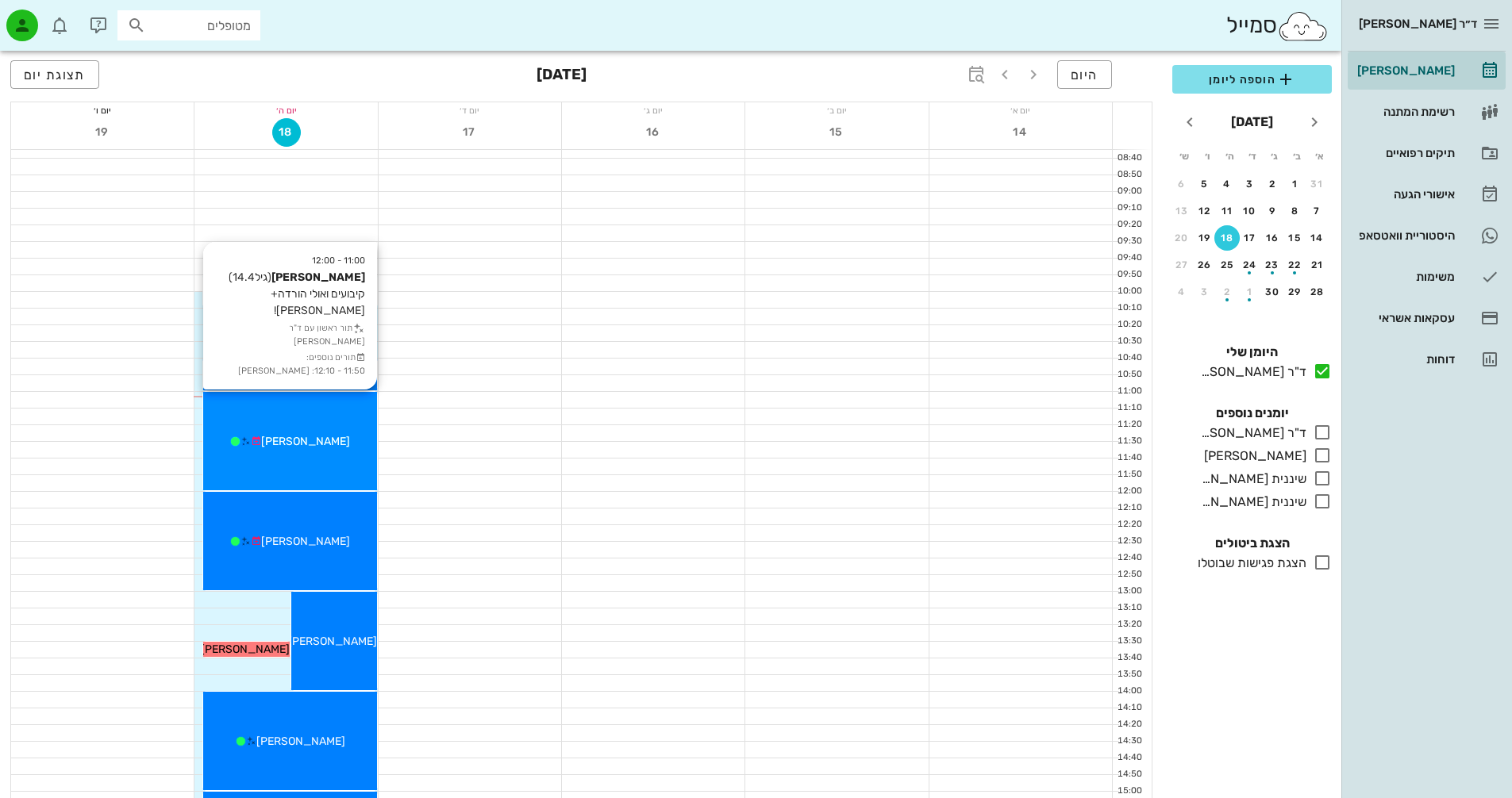
click at [307, 457] on div "11:00 - 12:00 [PERSON_NAME] (גיל 14.4 ) קיבועים ואולי הורדה+סריקה! תור ראשון עם…" at bounding box center [289, 441] width 173 height 98
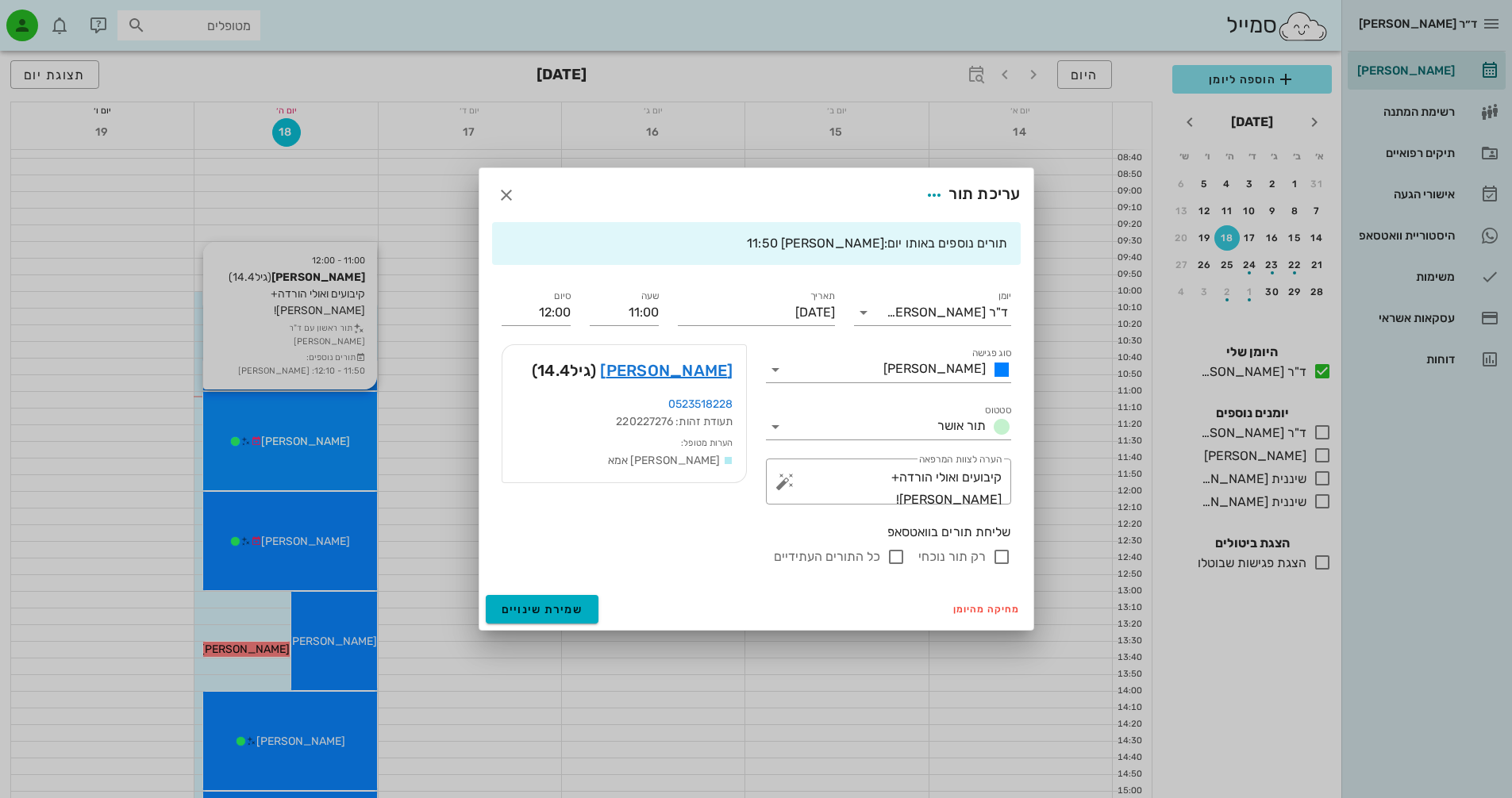
click at [307, 457] on div at bounding box center [756, 399] width 1512 height 798
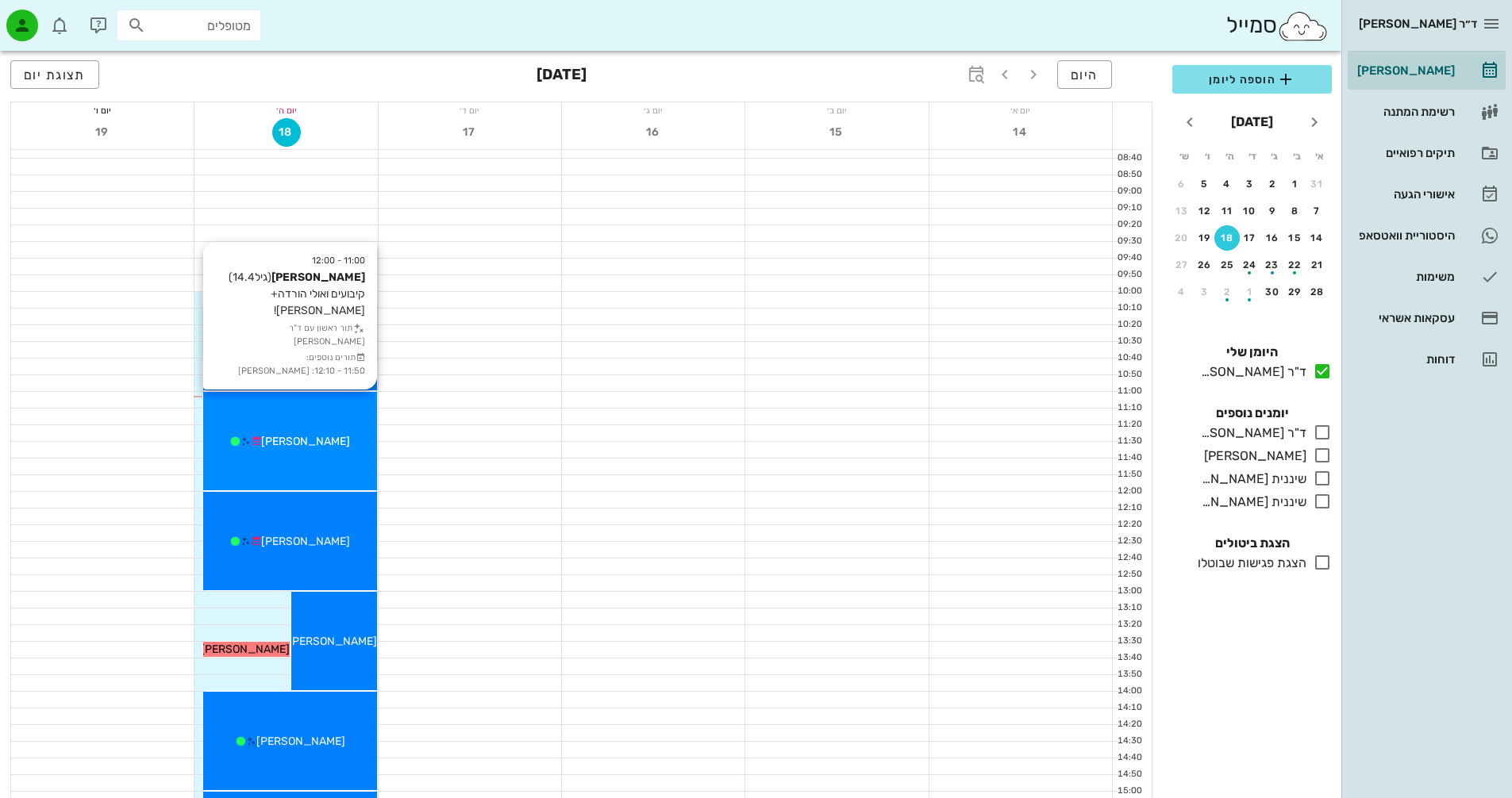
click at [307, 457] on div "11:00 - 12:00 [PERSON_NAME] (גיל 14.4 ) קיבועים ואולי הורדה+סריקה! תור ראשון עם…" at bounding box center [289, 441] width 173 height 98
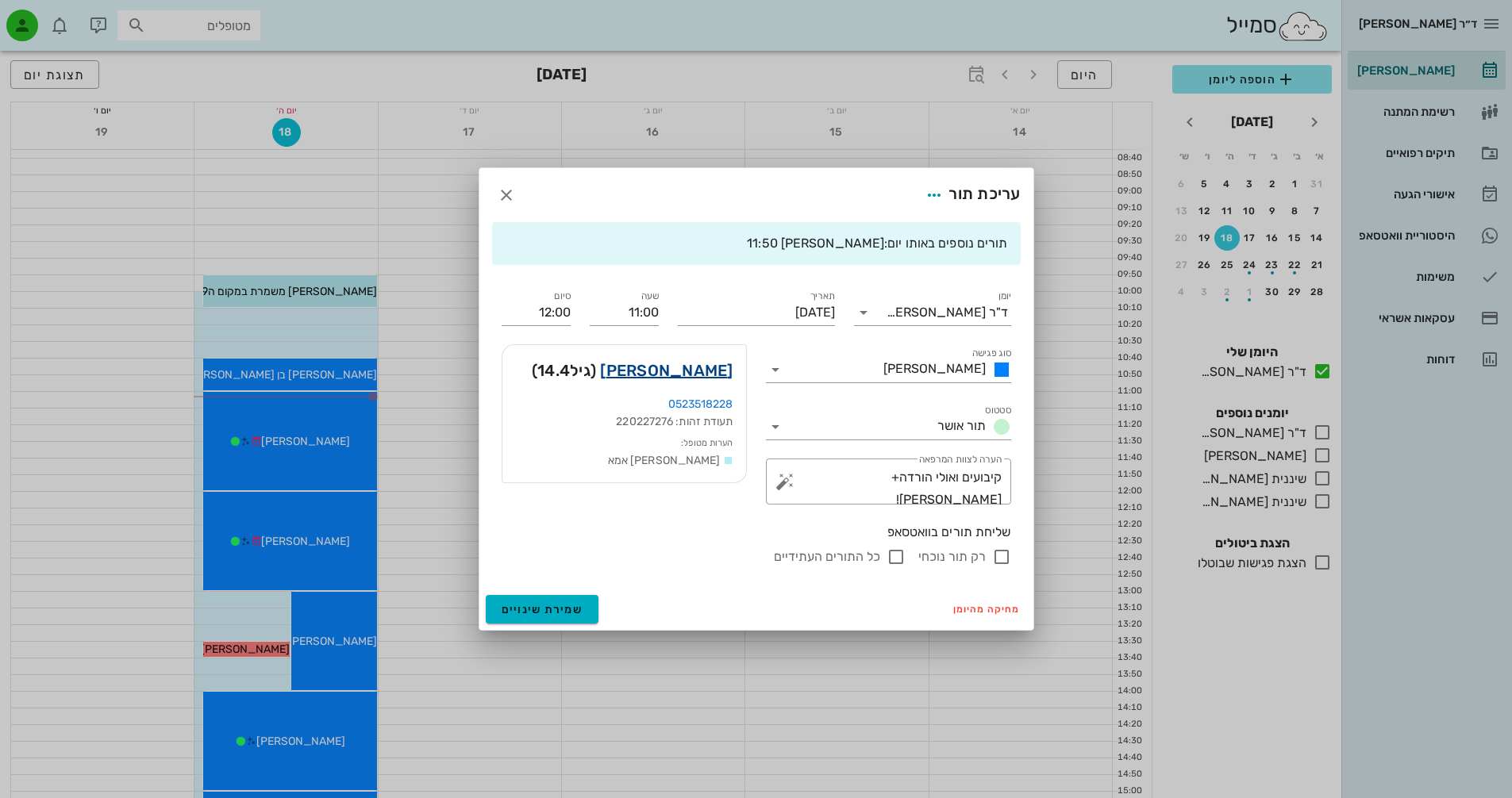
click at [711, 370] on link "[PERSON_NAME]" at bounding box center [666, 370] width 132 height 25
